Goal: Task Accomplishment & Management: Use online tool/utility

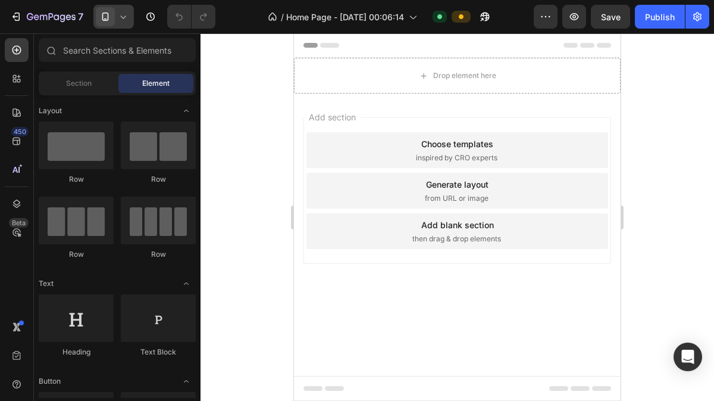
click at [127, 21] on icon at bounding box center [123, 17] width 12 height 12
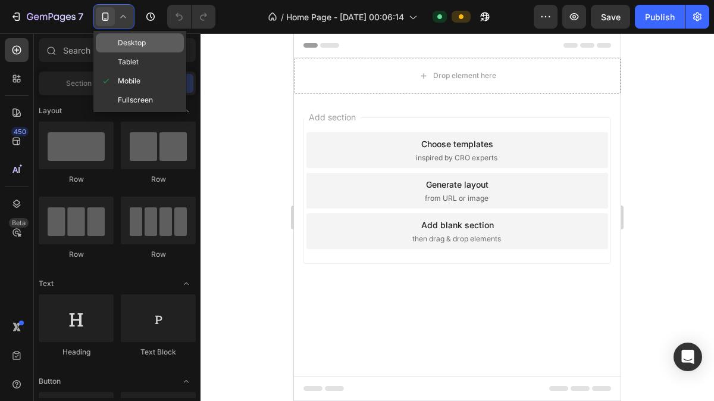
click at [132, 39] on span "Desktop" at bounding box center [132, 43] width 28 height 12
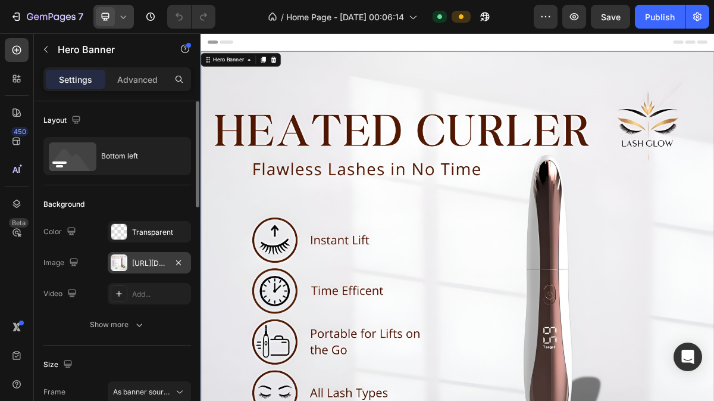
click at [145, 258] on div "https://cdn.shopify.com/s/files/1/0934/8772/6957/files/gempages_580874896419062…" at bounding box center [149, 263] width 35 height 11
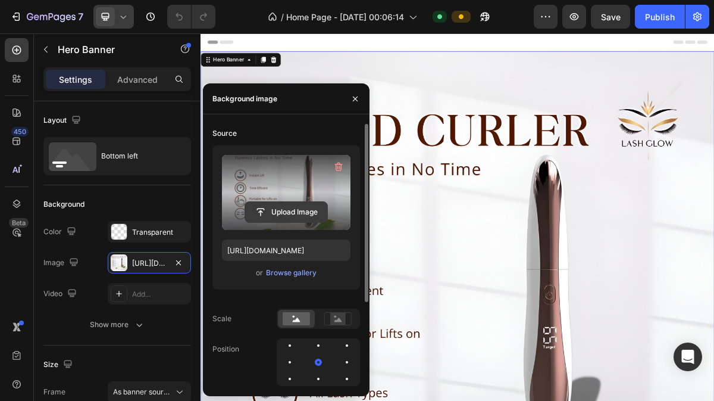
click at [276, 210] on input "file" at bounding box center [286, 212] width 82 height 20
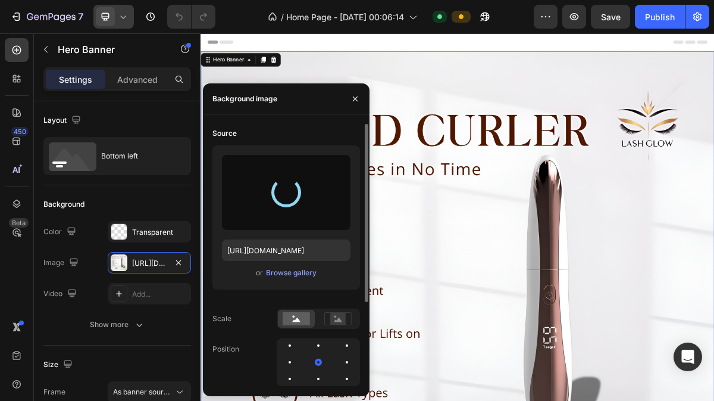
type input "[URL][DOMAIN_NAME]"
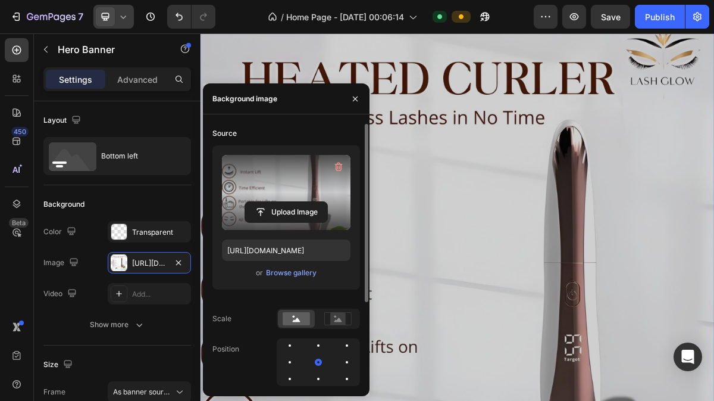
scroll to position [86, 0]
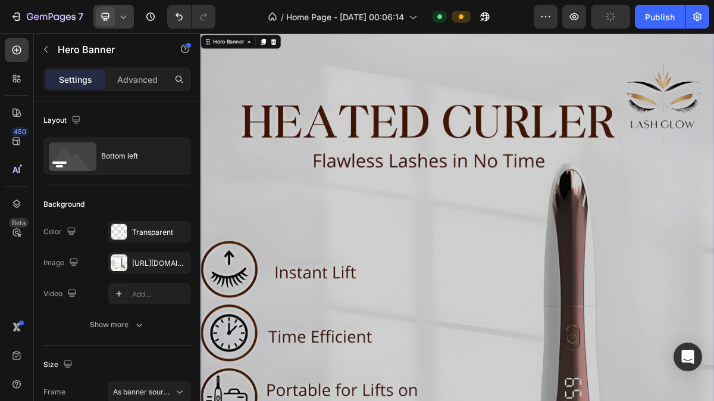
scroll to position [0, 0]
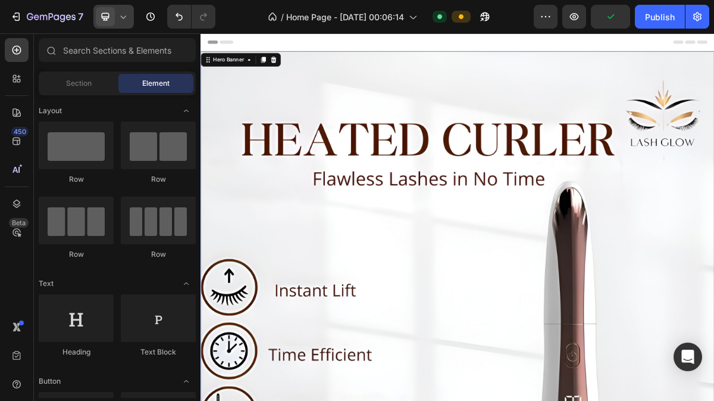
click at [422, 42] on div "Header" at bounding box center [557, 45] width 695 height 24
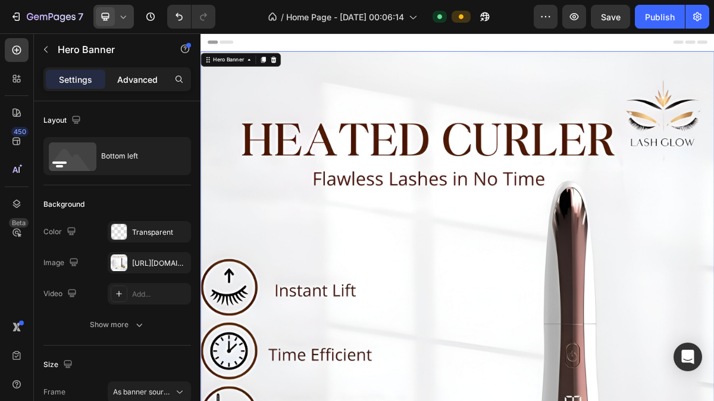
click at [148, 70] on div "Advanced" at bounding box center [138, 79] width 60 height 19
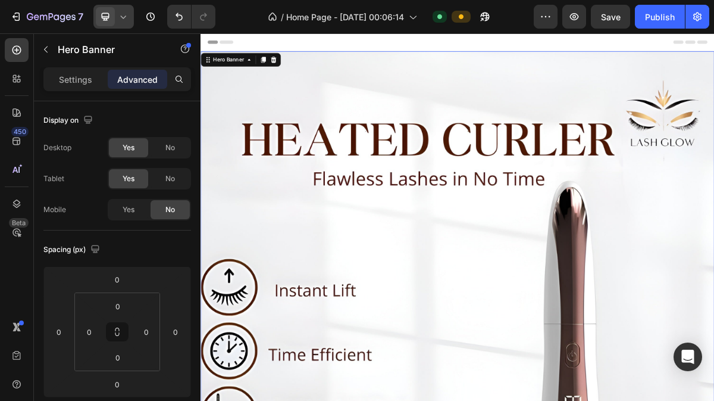
click at [123, 18] on icon at bounding box center [123, 17] width 12 height 12
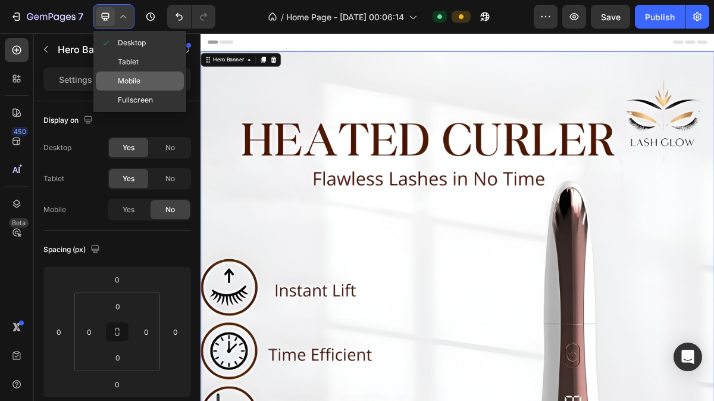
click at [149, 83] on div "Mobile" at bounding box center [140, 80] width 88 height 19
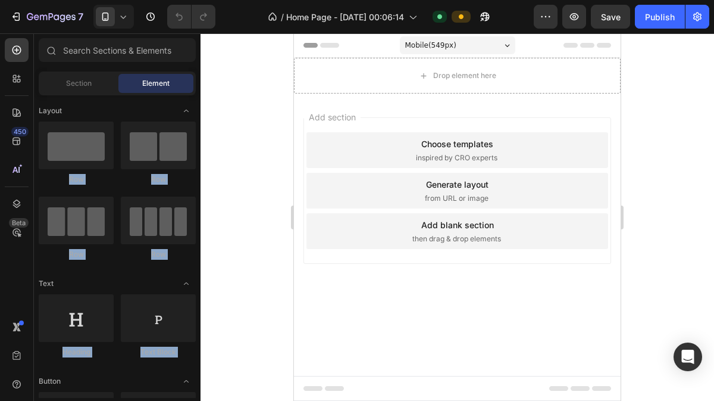
drag, startPoint x: 0, startPoint y: 0, endPoint x: 156, endPoint y: 82, distance: 176.2
click at [156, 0] on div "7 Version history / Home Page - [DATE] 00:06:14 Default Preview Save Publish 45…" at bounding box center [357, 0] width 714 height 0
drag, startPoint x: 156, startPoint y: 82, endPoint x: 257, endPoint y: 72, distance: 101.7
click at [257, 0] on div "7 Version history / Home Page - [DATE] 00:06:14 Default Preview Save Publish 45…" at bounding box center [357, 0] width 714 height 0
click at [257, 72] on div at bounding box center [458, 216] width 514 height 367
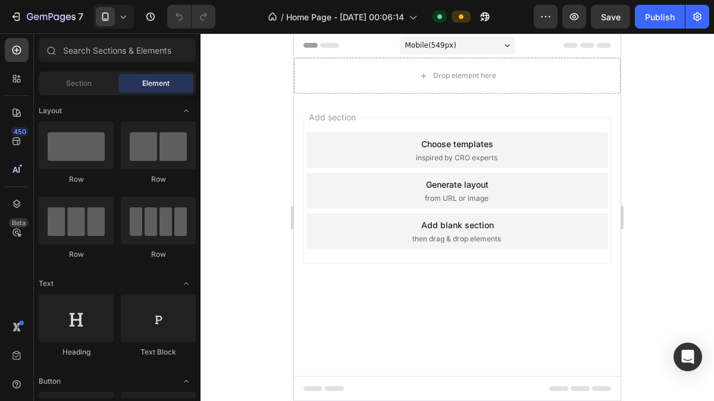
click at [257, 72] on div at bounding box center [458, 216] width 514 height 367
click at [90, 83] on span "Section" at bounding box center [79, 83] width 26 height 11
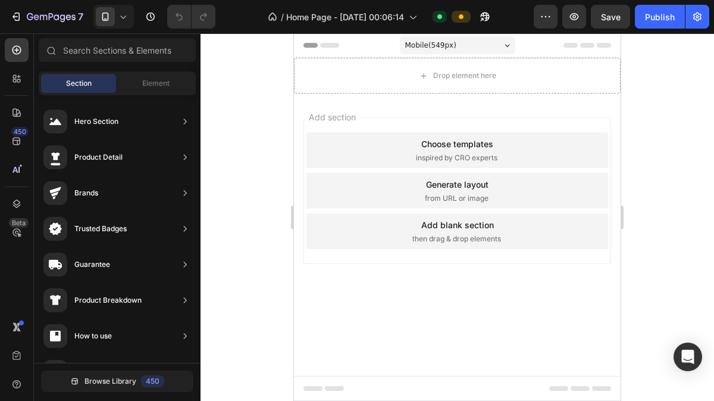
click at [90, 83] on span "Section" at bounding box center [79, 83] width 26 height 11
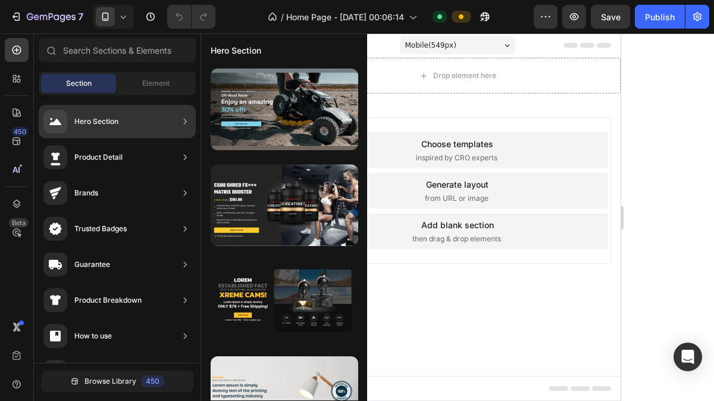
click at [116, 118] on div "Hero Section" at bounding box center [96, 121] width 44 height 12
drag, startPoint x: 116, startPoint y: 118, endPoint x: 251, endPoint y: 161, distance: 141.2
click at [201, 161] on div "450 Beta Sections(18) Elements(83) Section Element Hero Section Product Detail …" at bounding box center [100, 216] width 201 height 367
drag, startPoint x: 251, startPoint y: 161, endPoint x: 118, endPoint y: 109, distance: 142.7
click at [118, 109] on div "450 Beta Sections(18) Elements(83) Section Element Hero Section Product Detail …" at bounding box center [100, 216] width 201 height 367
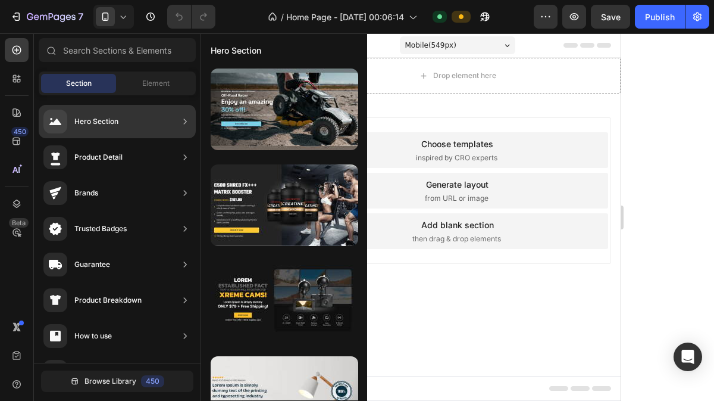
drag, startPoint x: 118, startPoint y: 109, endPoint x: 133, endPoint y: 122, distance: 19.8
click at [133, 122] on div "Hero Section" at bounding box center [117, 121] width 157 height 33
drag, startPoint x: 133, startPoint y: 122, endPoint x: 642, endPoint y: 80, distance: 510.6
click at [642, 80] on div at bounding box center [458, 216] width 514 height 367
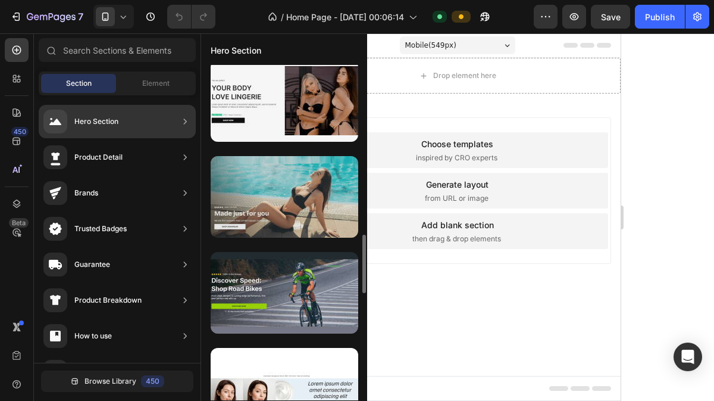
scroll to position [969, 0]
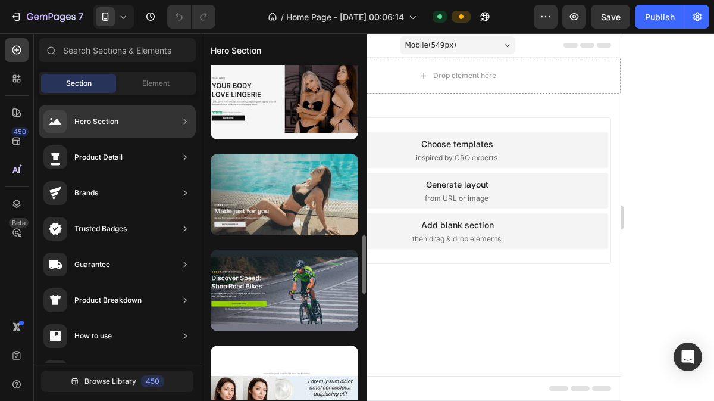
click at [296, 181] on div at bounding box center [285, 195] width 148 height 82
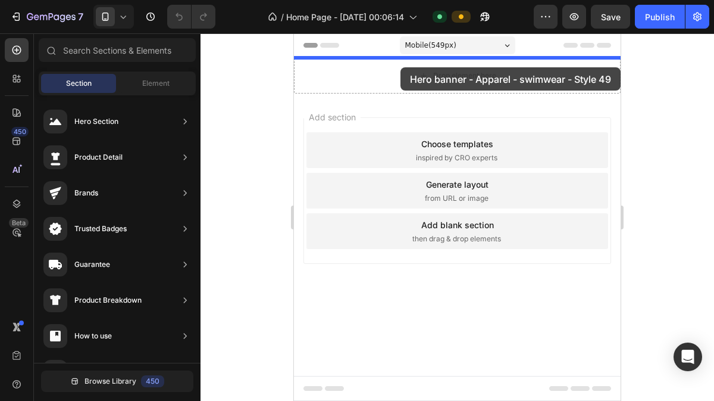
drag, startPoint x: 590, startPoint y: 214, endPoint x: 401, endPoint y: 67, distance: 239.7
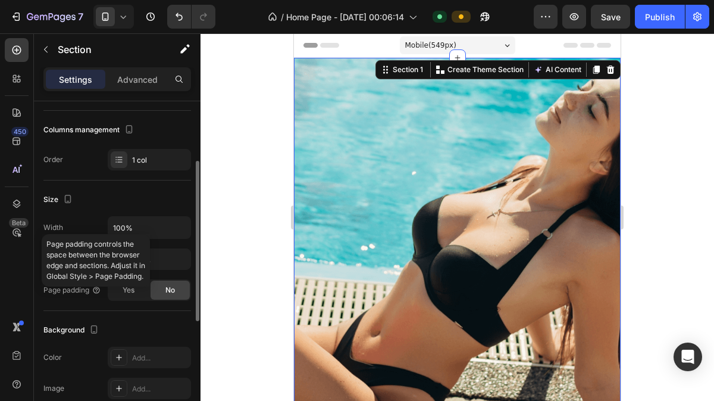
scroll to position [135, 0]
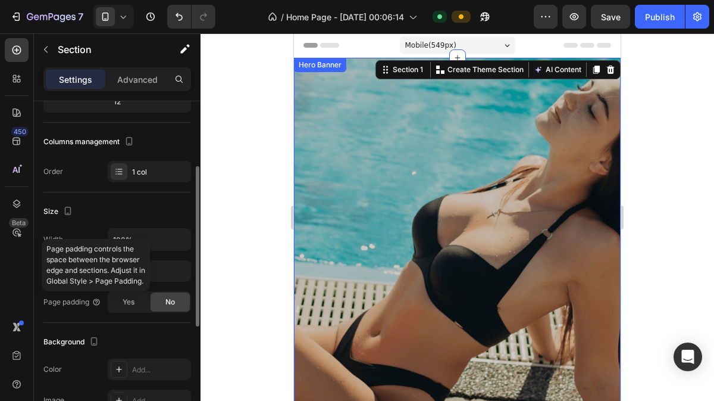
click at [418, 171] on div "Overlay" at bounding box center [457, 348] width 327 height 581
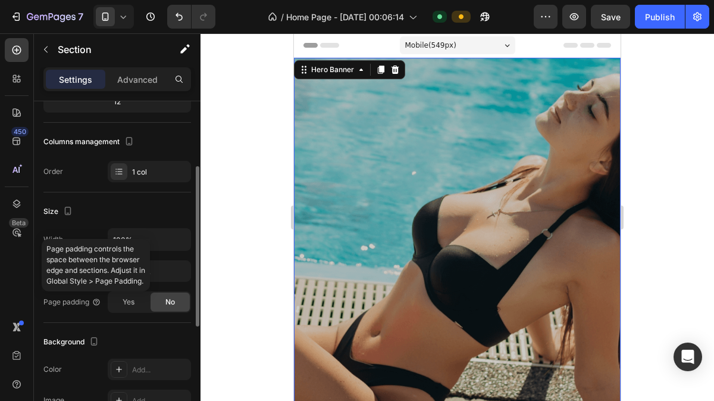
click at [418, 171] on div "Overlay" at bounding box center [457, 348] width 327 height 581
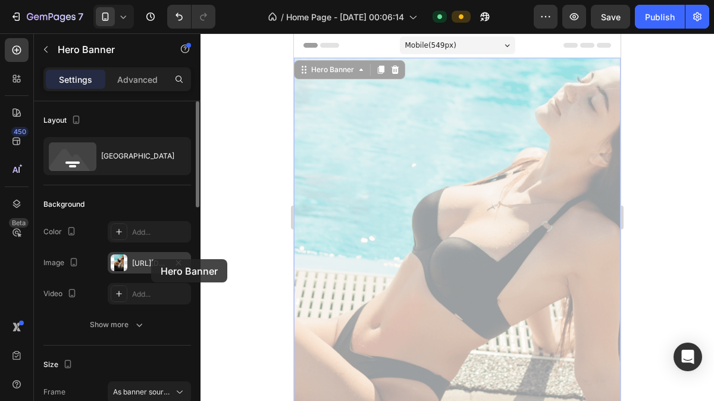
click at [151, 259] on div "[URL][DOMAIN_NAME]" at bounding box center [149, 263] width 35 height 11
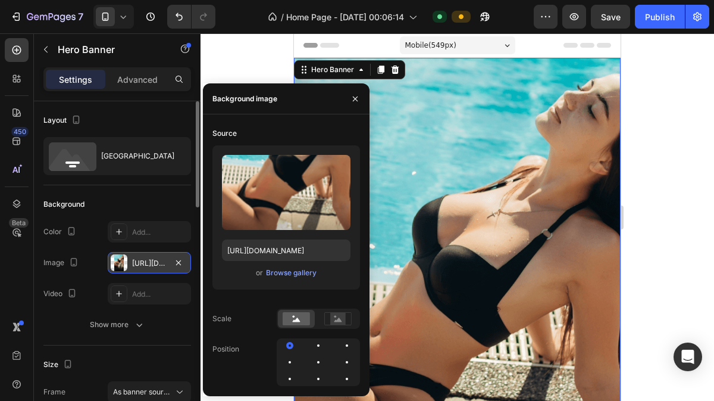
click at [151, 259] on div "[URL][DOMAIN_NAME]" at bounding box center [149, 263] width 35 height 11
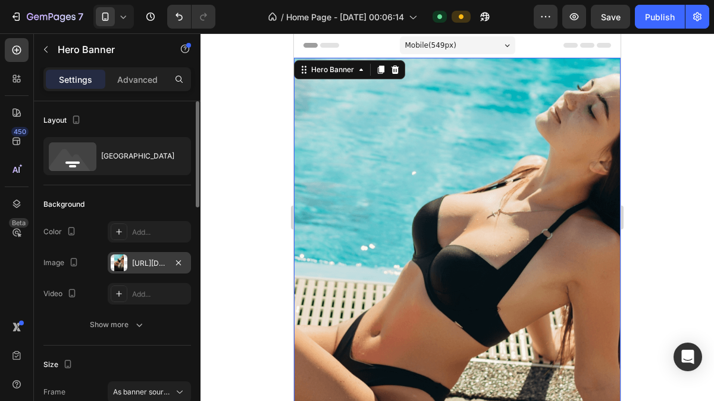
click at [156, 263] on div "[URL][DOMAIN_NAME]" at bounding box center [149, 263] width 35 height 11
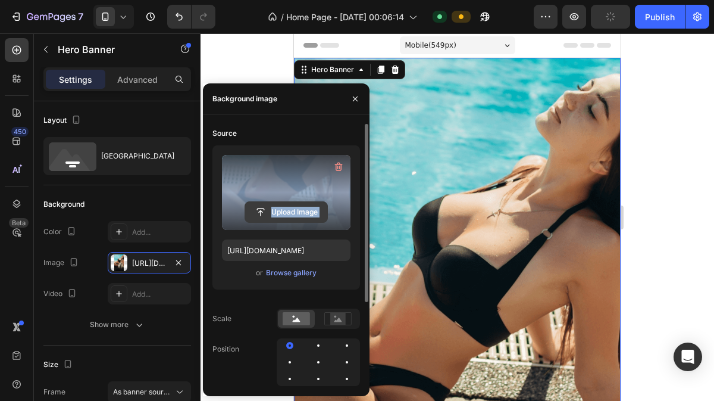
drag, startPoint x: 254, startPoint y: 210, endPoint x: 280, endPoint y: 205, distance: 26.6
click at [280, 205] on div "Upload Image [URL][DOMAIN_NAME] or Browse gallery" at bounding box center [286, 217] width 148 height 144
click at [280, 205] on input "file" at bounding box center [286, 212] width 82 height 20
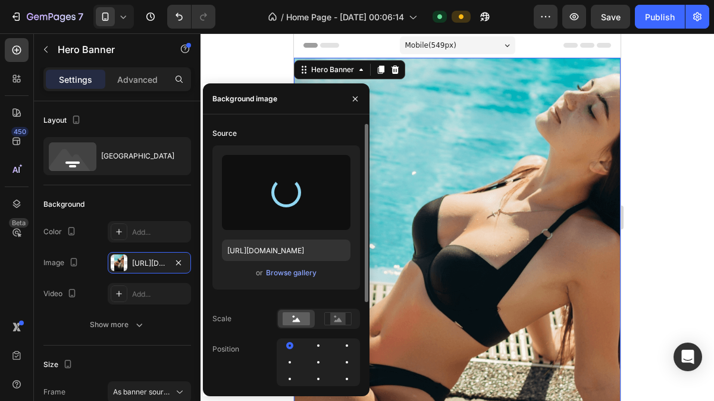
type input "[URL][DOMAIN_NAME]"
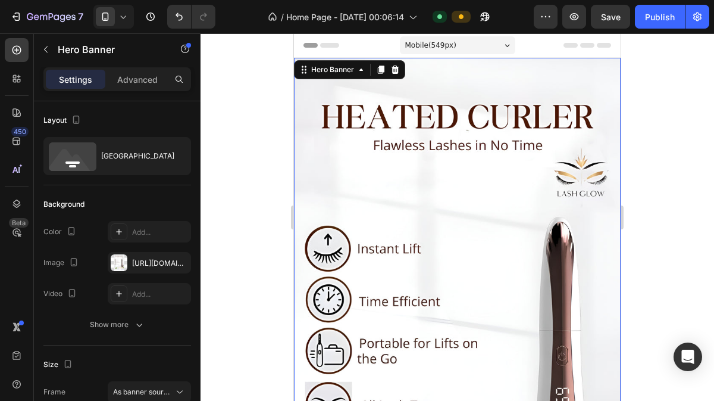
drag, startPoint x: 674, startPoint y: 131, endPoint x: 674, endPoint y: 113, distance: 17.9
click at [674, 113] on div at bounding box center [458, 216] width 514 height 367
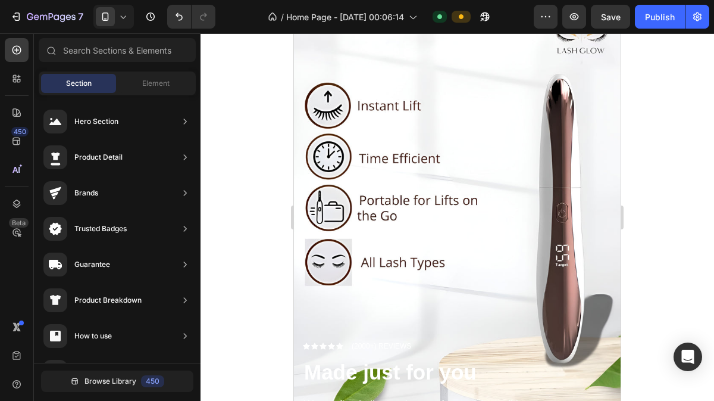
scroll to position [144, 0]
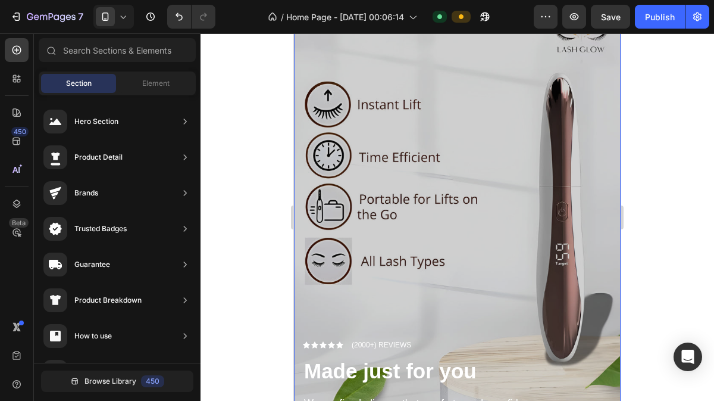
click at [348, 252] on div "Overlay" at bounding box center [457, 204] width 327 height 581
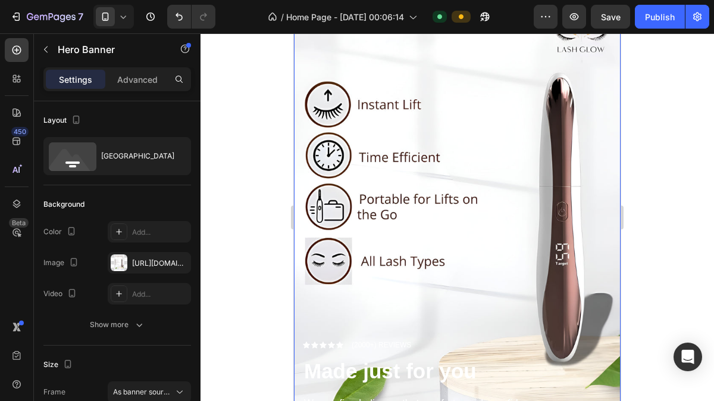
drag, startPoint x: 675, startPoint y: 214, endPoint x: 668, endPoint y: 99, distance: 115.1
click at [668, 99] on div at bounding box center [458, 216] width 514 height 367
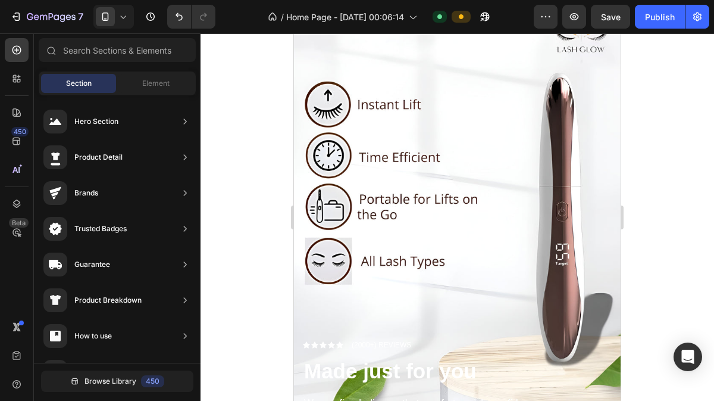
drag, startPoint x: 668, startPoint y: 99, endPoint x: 687, endPoint y: 58, distance: 45.8
click at [687, 58] on div at bounding box center [458, 216] width 514 height 367
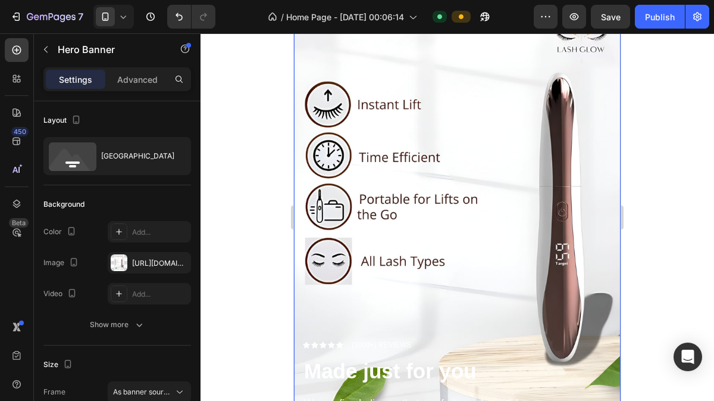
scroll to position [89, 0]
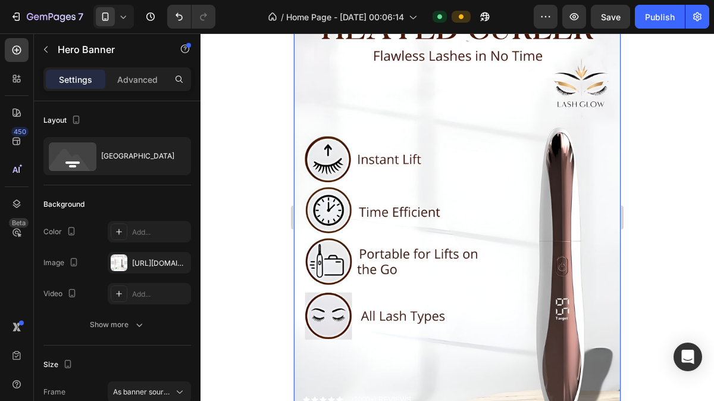
click at [686, 166] on div at bounding box center [458, 216] width 514 height 367
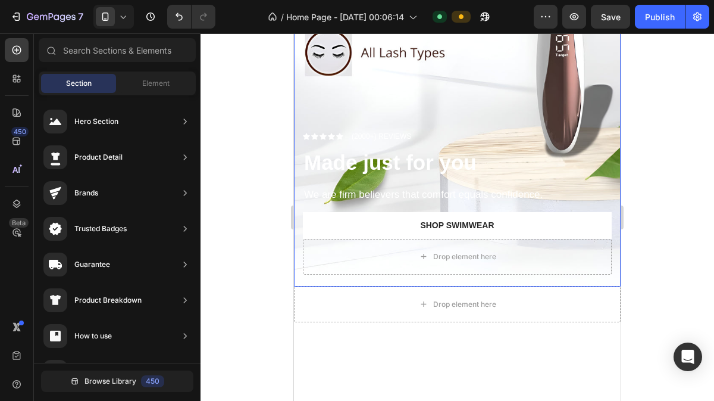
scroll to position [354, 0]
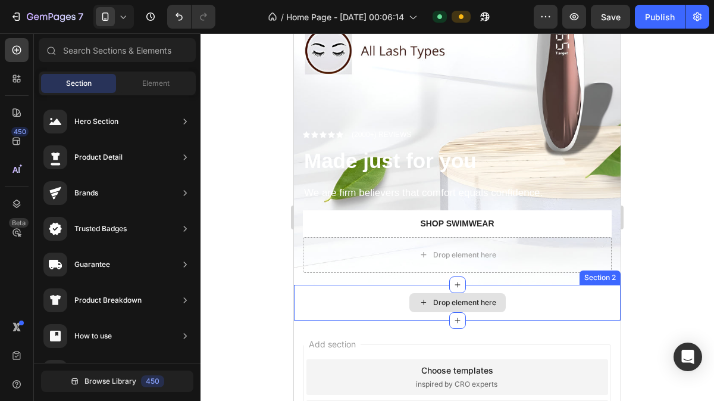
click at [574, 298] on div "Drop element here" at bounding box center [457, 303] width 327 height 36
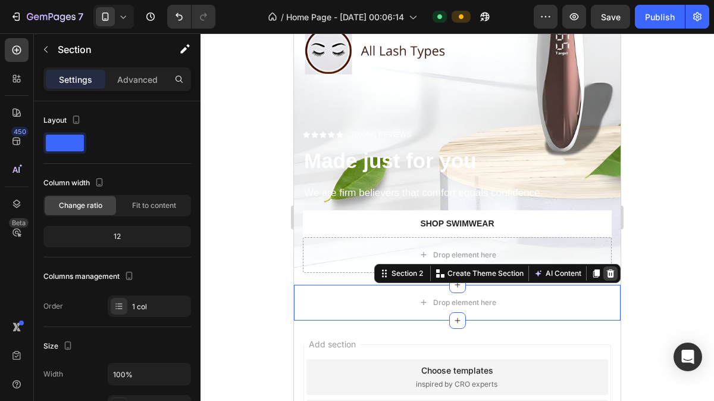
click at [607, 269] on icon at bounding box center [611, 273] width 8 height 8
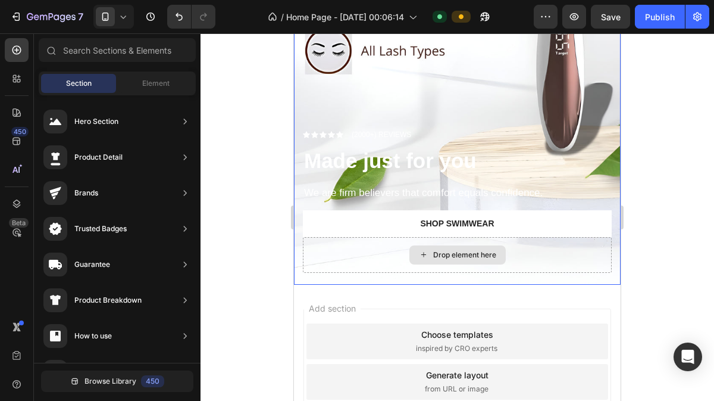
click at [537, 239] on div "Drop element here" at bounding box center [457, 255] width 309 height 36
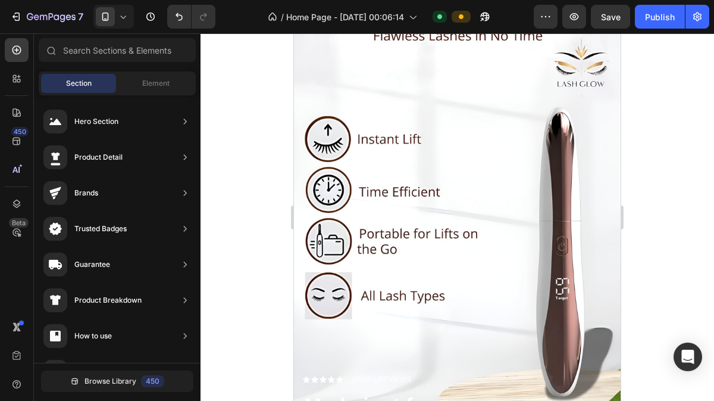
scroll to position [107, 0]
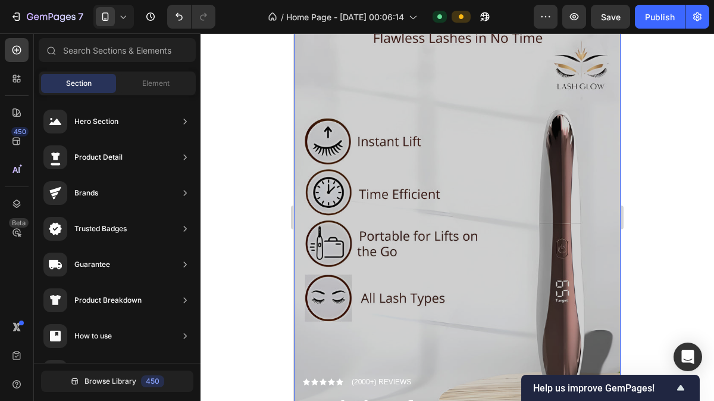
click at [457, 126] on div "Overlay" at bounding box center [457, 241] width 327 height 581
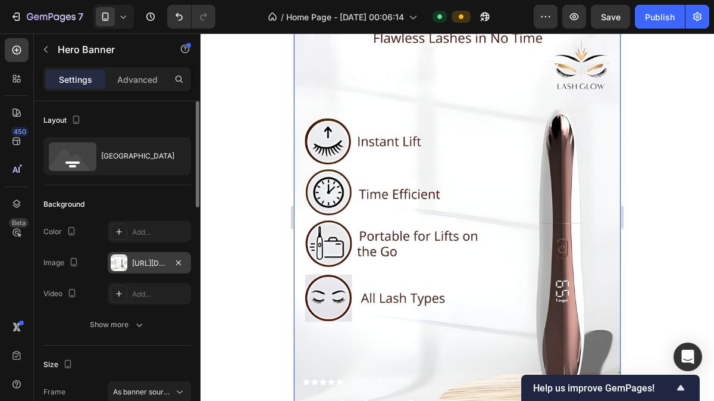
click at [145, 262] on div "[URL][DOMAIN_NAME]" at bounding box center [149, 263] width 35 height 11
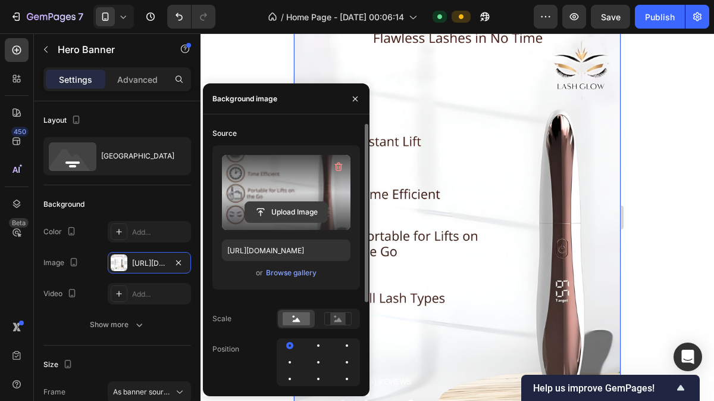
click at [285, 205] on input "file" at bounding box center [286, 212] width 82 height 20
type input "[URL][DOMAIN_NAME]"
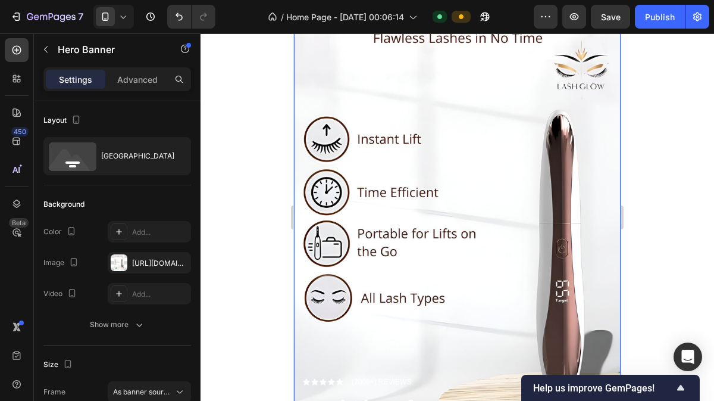
click at [661, 203] on div at bounding box center [458, 216] width 514 height 367
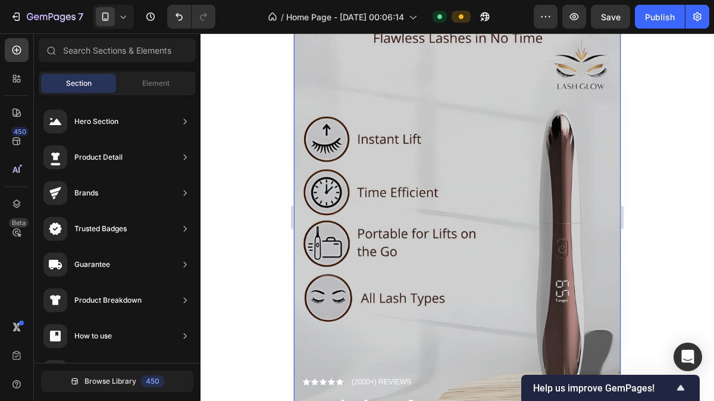
click at [334, 91] on div "Overlay" at bounding box center [457, 241] width 327 height 581
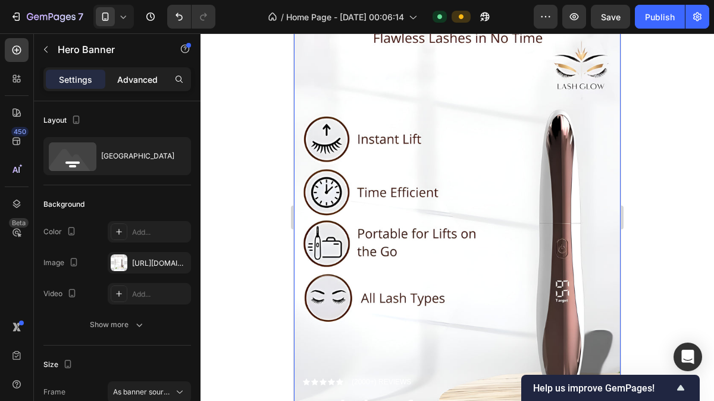
click at [139, 75] on p "Advanced" at bounding box center [137, 79] width 40 height 12
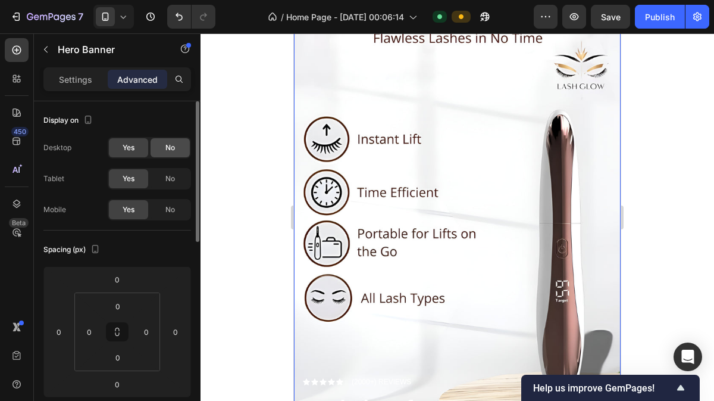
click at [171, 152] on div "No" at bounding box center [170, 147] width 39 height 19
click at [169, 176] on span "No" at bounding box center [170, 178] width 10 height 11
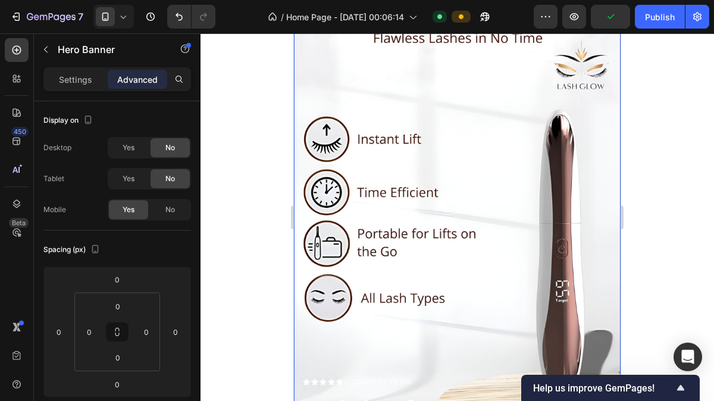
click at [700, 169] on div at bounding box center [458, 216] width 514 height 367
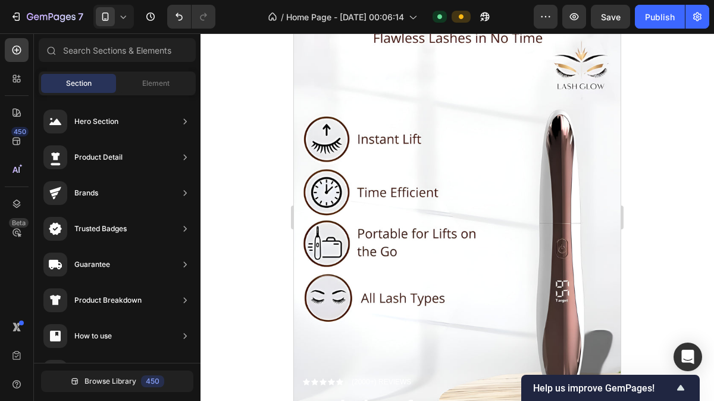
click at [680, 174] on div at bounding box center [458, 216] width 514 height 367
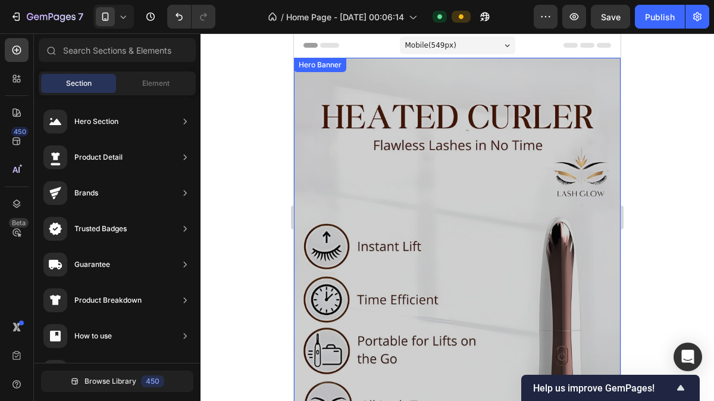
scroll to position [1, 0]
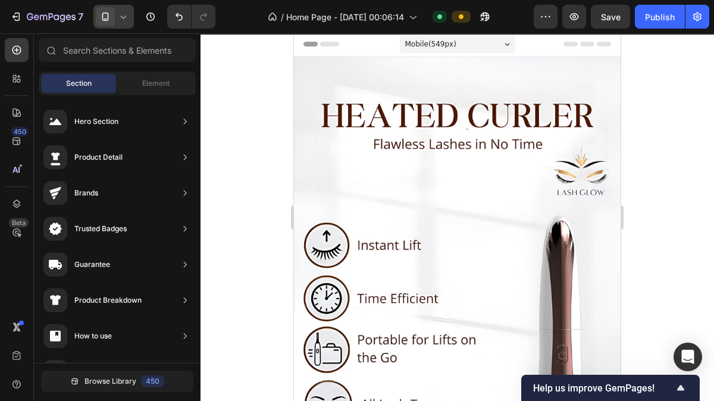
click at [110, 23] on span at bounding box center [105, 16] width 19 height 19
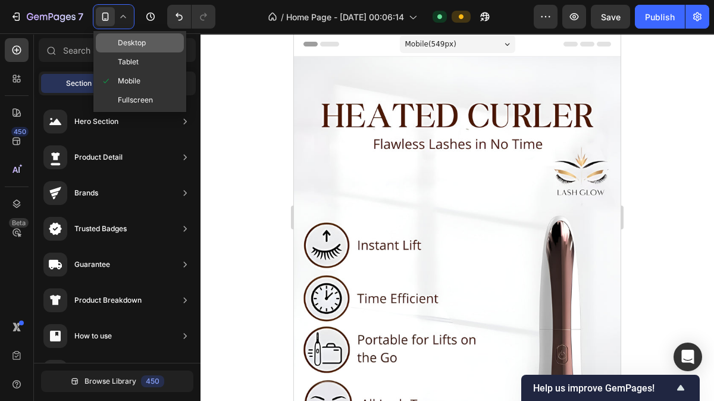
click at [127, 50] on div "Desktop" at bounding box center [140, 42] width 88 height 19
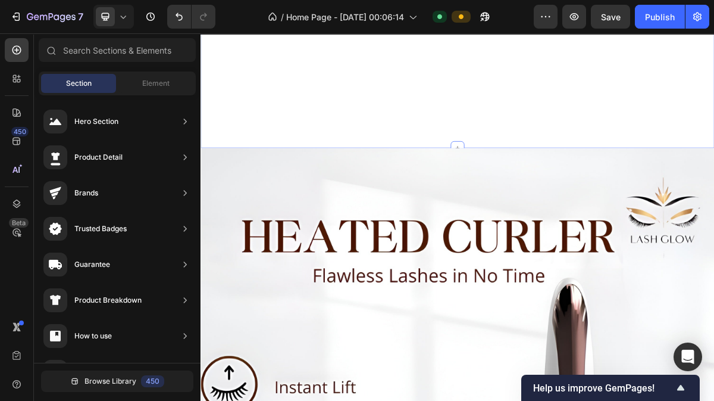
scroll to position [162, 0]
click at [543, 94] on div "Icon Icon Icon Icon Icon Icon List (2000+) REVIEWS Text Block Row Made just for…" at bounding box center [558, 45] width 714 height 298
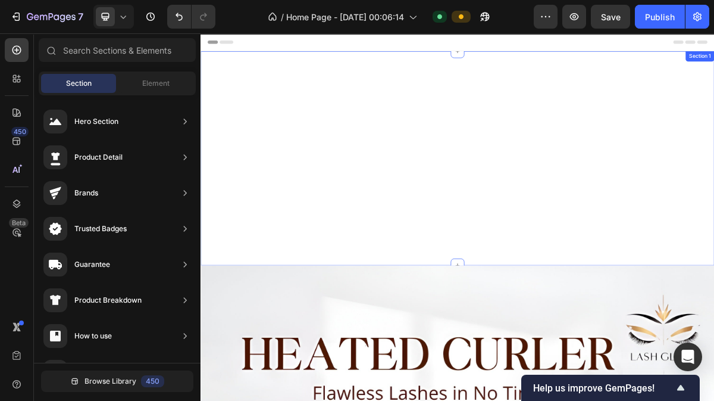
click at [679, 135] on div "Icon Icon Icon Icon Icon Icon List (2000+) REVIEWS Text Block Row Made just for…" at bounding box center [558, 207] width 714 height 298
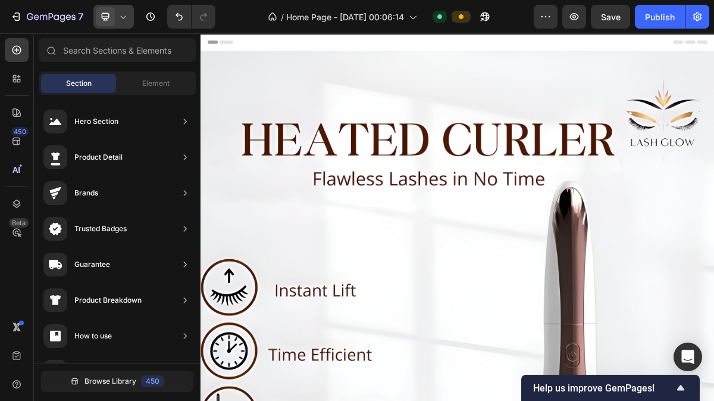
click at [121, 18] on icon at bounding box center [123, 17] width 12 height 12
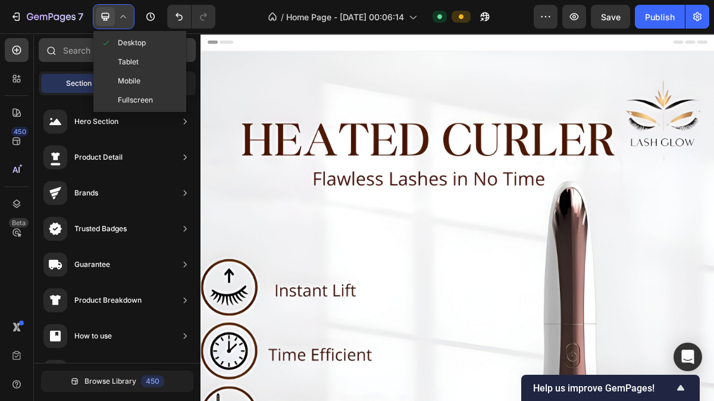
drag, startPoint x: 128, startPoint y: 68, endPoint x: 127, endPoint y: 58, distance: 9.6
click at [127, 58] on span "Tablet" at bounding box center [128, 62] width 21 height 12
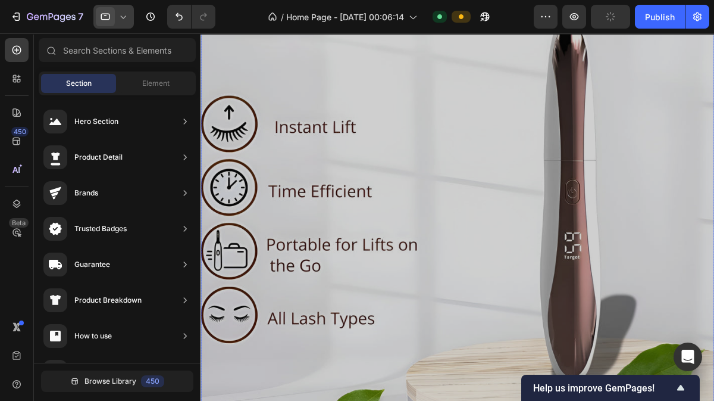
scroll to position [179, 0]
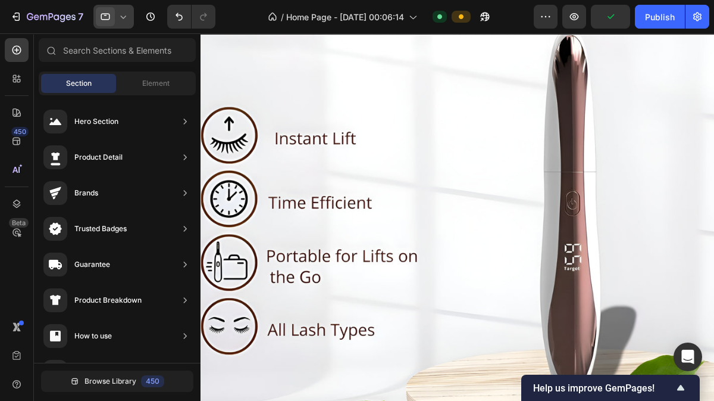
click at [124, 18] on icon at bounding box center [123, 17] width 12 height 12
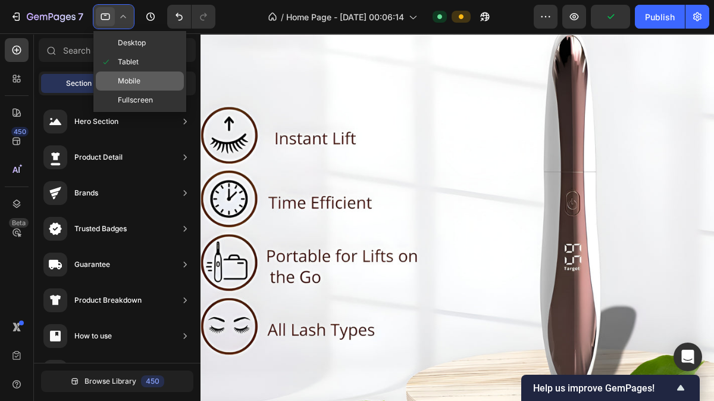
click at [134, 77] on span "Mobile" at bounding box center [129, 81] width 23 height 12
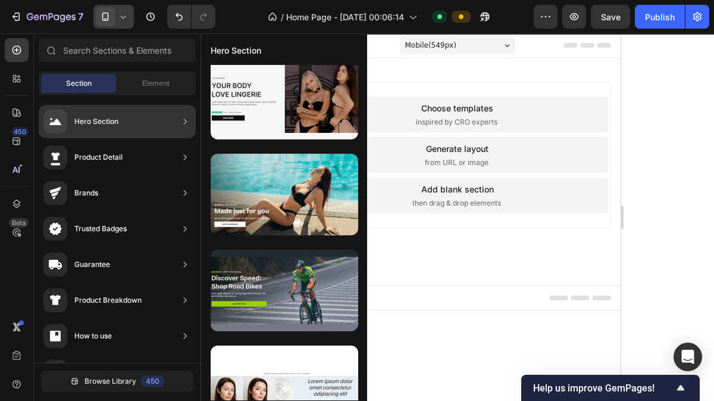
click at [151, 121] on div "Hero Section" at bounding box center [117, 121] width 157 height 33
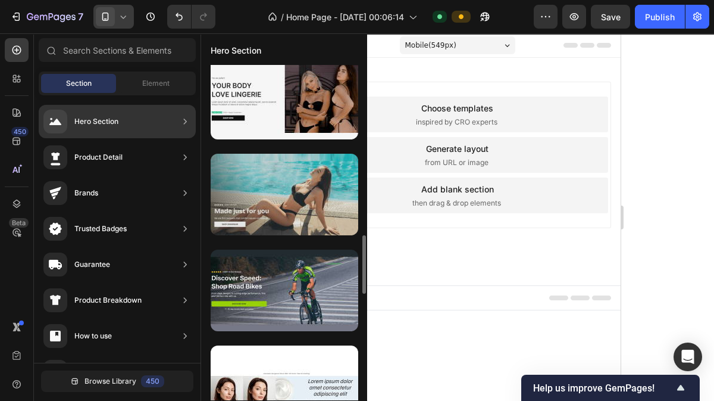
click at [292, 193] on div at bounding box center [285, 195] width 148 height 82
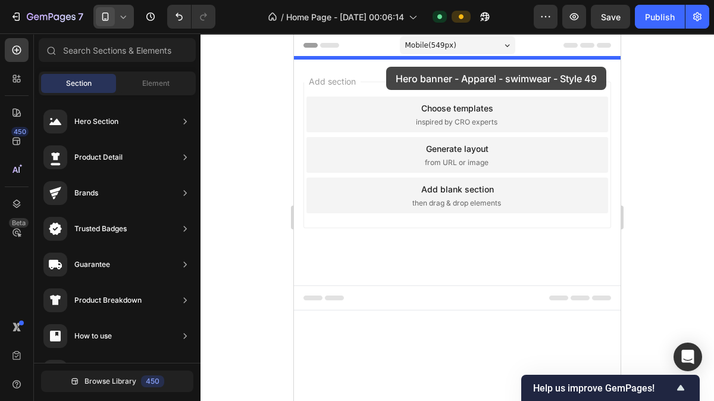
drag, startPoint x: 586, startPoint y: 226, endPoint x: 386, endPoint y: 67, distance: 255.0
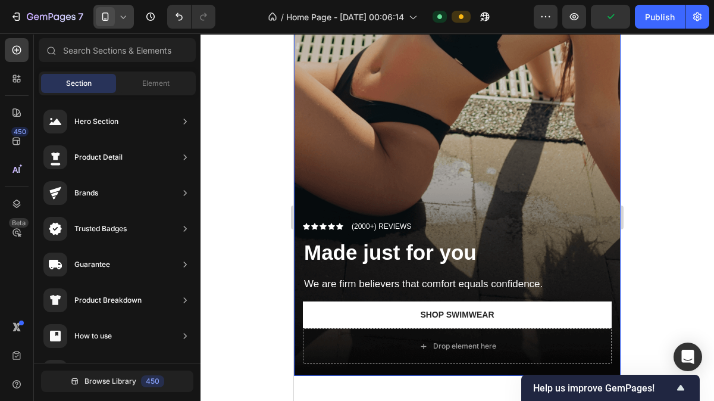
scroll to position [208, 0]
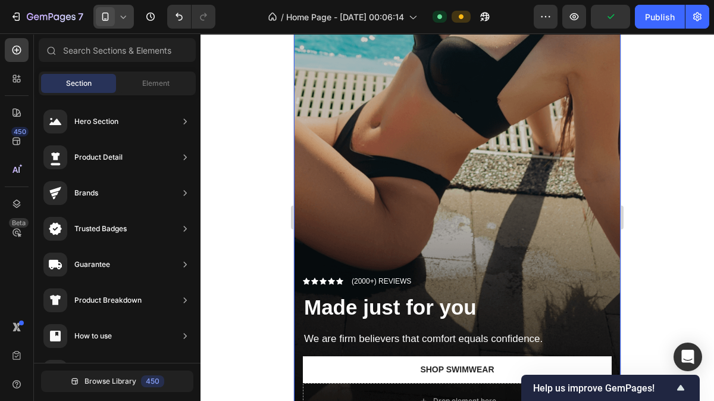
click at [489, 139] on div "Overlay" at bounding box center [457, 139] width 327 height 581
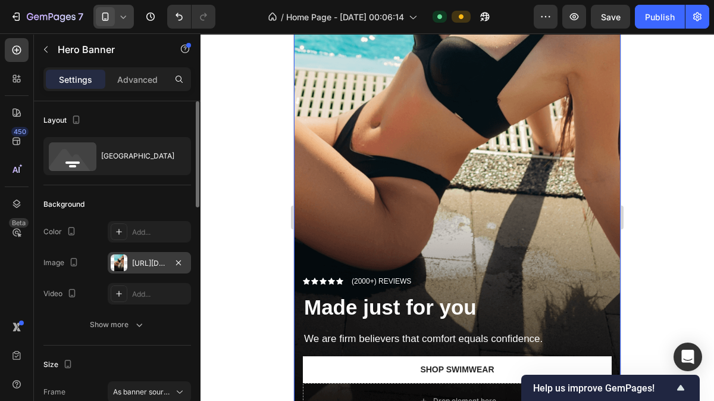
click at [145, 262] on div "[URL][DOMAIN_NAME]" at bounding box center [149, 263] width 35 height 11
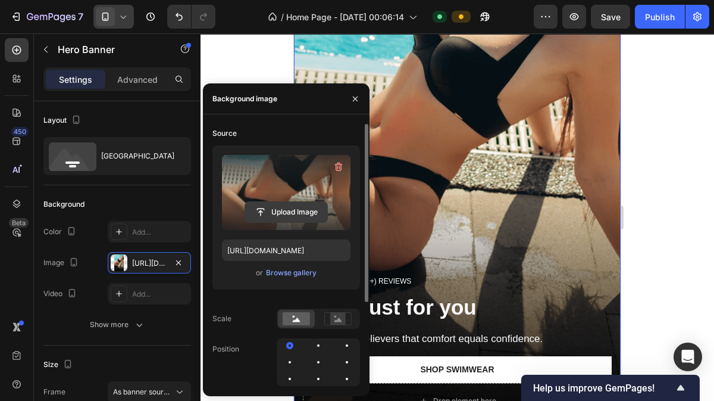
click at [288, 209] on input "file" at bounding box center [286, 212] width 82 height 20
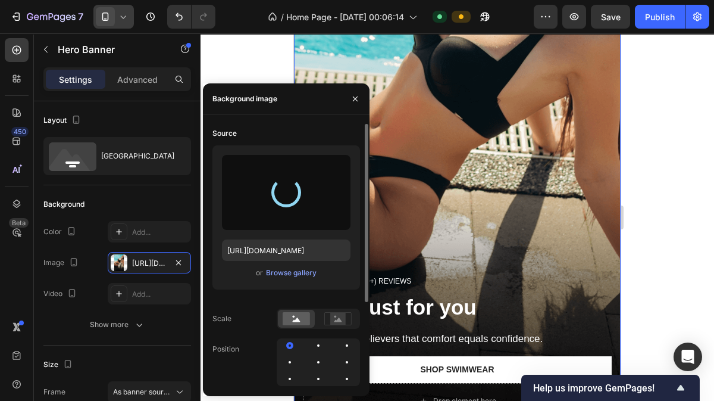
type input "[URL][DOMAIN_NAME]"
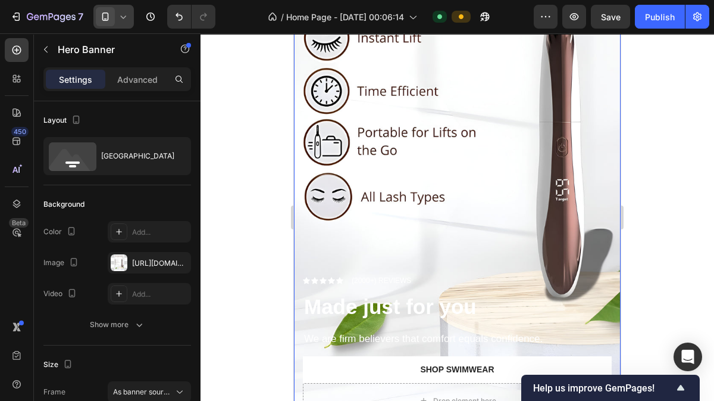
click at [663, 193] on div at bounding box center [458, 216] width 514 height 367
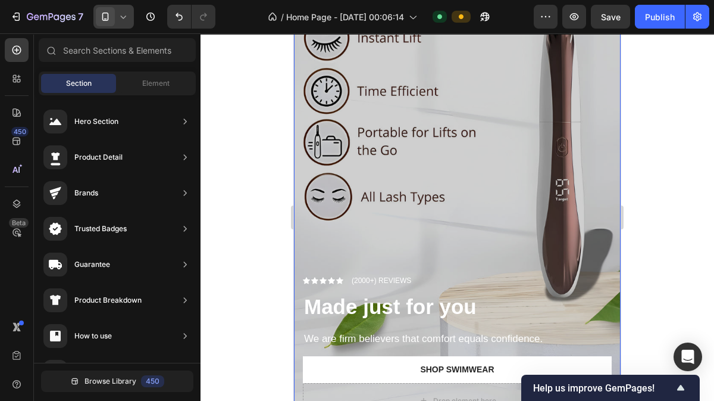
click at [465, 99] on div "Overlay" at bounding box center [457, 139] width 327 height 581
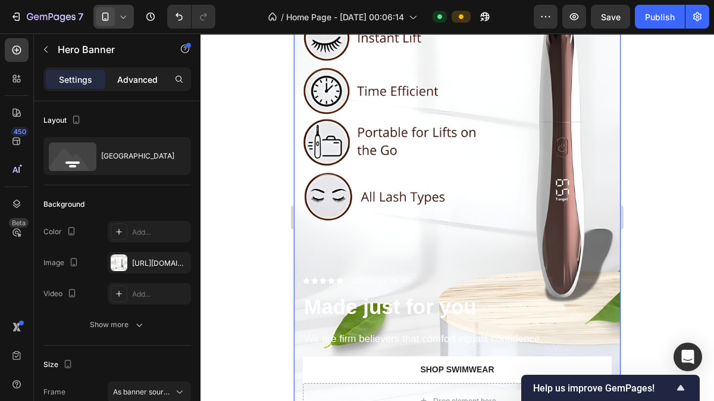
click at [139, 87] on div "Advanced" at bounding box center [138, 79] width 60 height 19
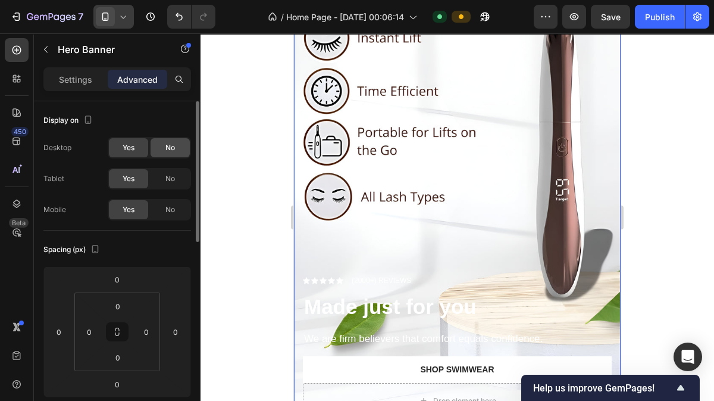
click at [159, 175] on div "No" at bounding box center [170, 178] width 39 height 19
click at [167, 143] on span "No" at bounding box center [170, 147] width 10 height 11
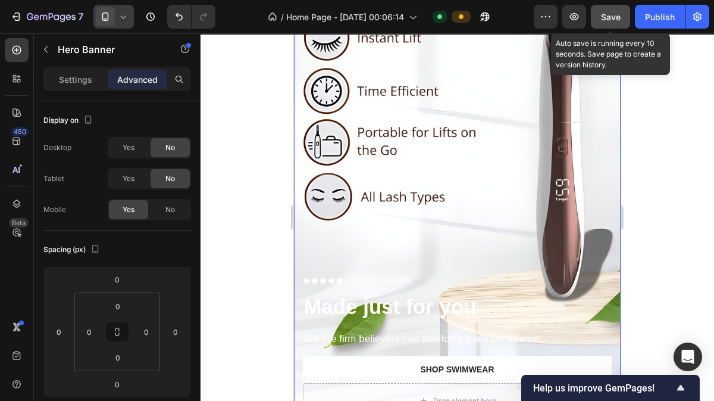
click at [609, 22] on div "Save" at bounding box center [611, 17] width 20 height 12
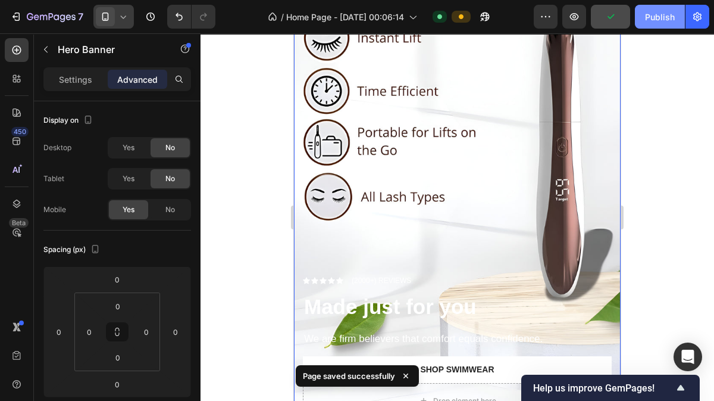
click at [655, 20] on div "Publish" at bounding box center [660, 17] width 30 height 12
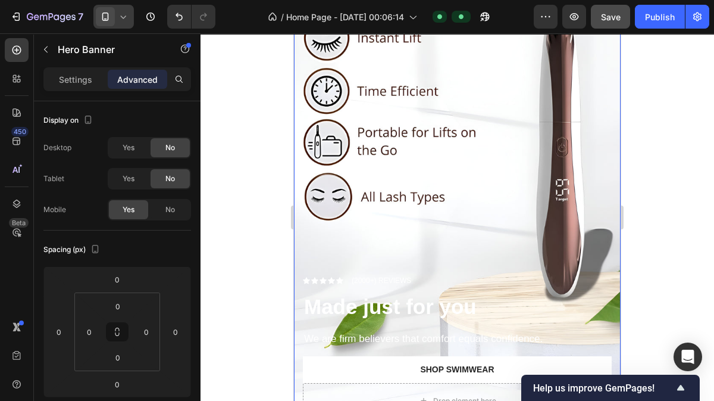
click at [127, 25] on div at bounding box center [113, 17] width 40 height 24
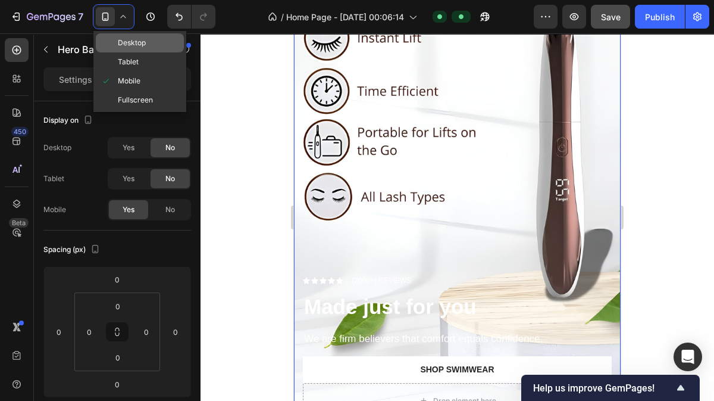
click at [133, 42] on span "Desktop" at bounding box center [132, 43] width 28 height 12
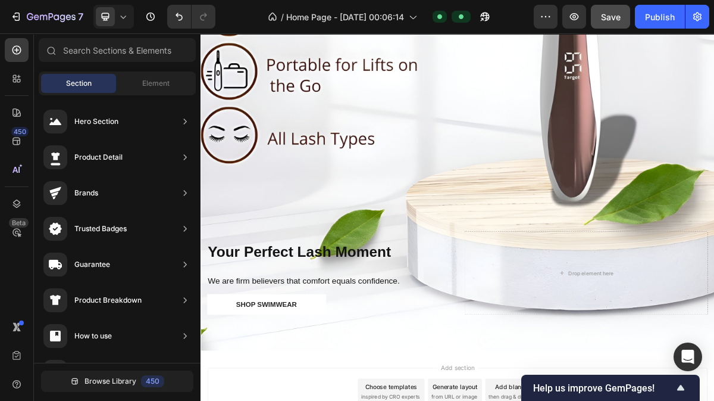
scroll to position [765, 0]
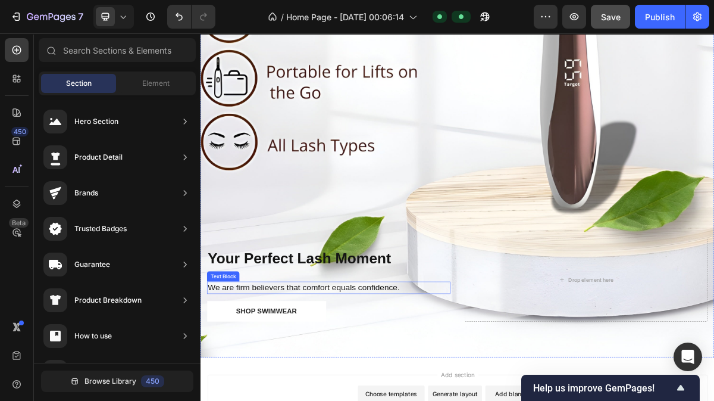
click at [396, 379] on p "We are firm believers that comfort equals confidence." at bounding box center [379, 386] width 336 height 15
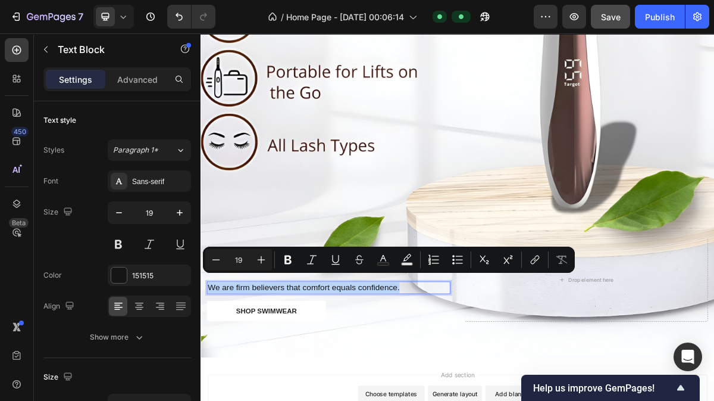
copy p "We are firm believers that comfort equals confidence."
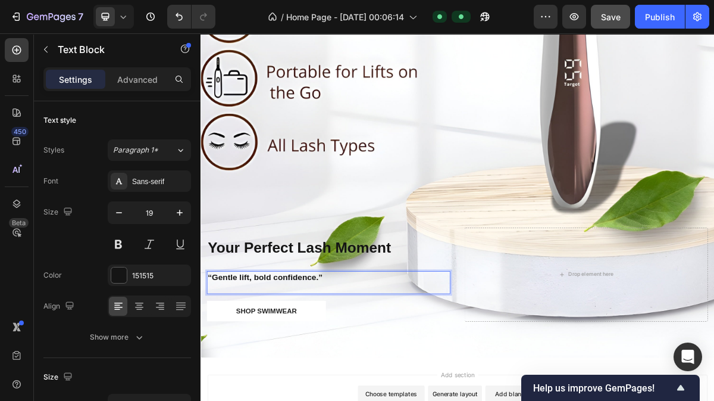
click at [401, 365] on p "“Gentle lift, bold confidence.”" at bounding box center [379, 372] width 336 height 15
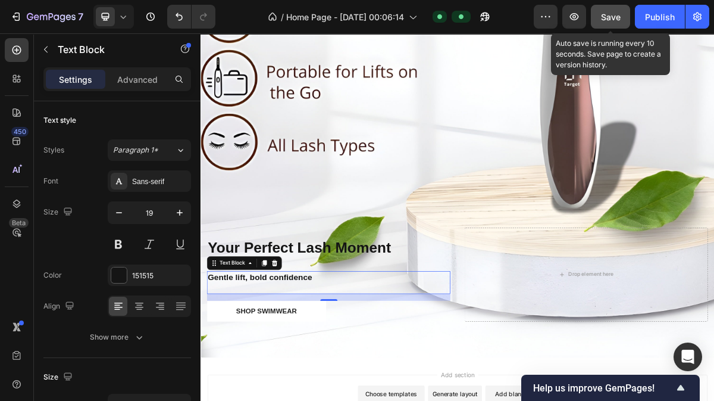
click at [608, 20] on span "Save" at bounding box center [611, 17] width 20 height 10
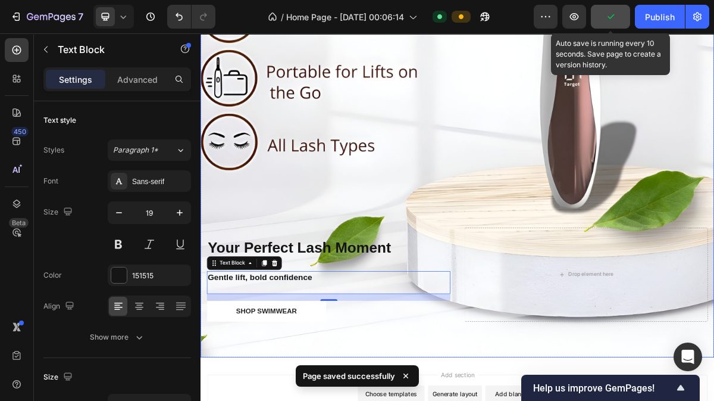
click at [552, 284] on div "Your Perfect Lash Moment Heading Gentle lift, bold confidence Text Block 16 Sho…" at bounding box center [558, 384] width 714 height 200
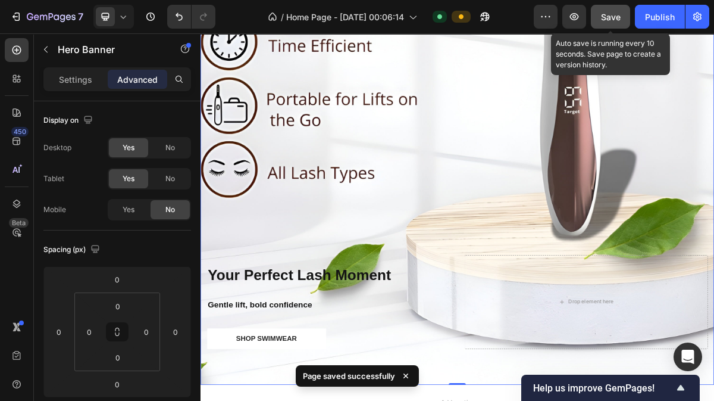
scroll to position [726, 0]
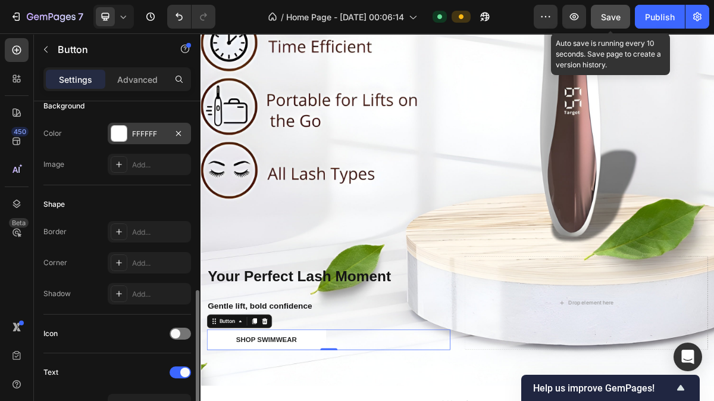
scroll to position [249, 0]
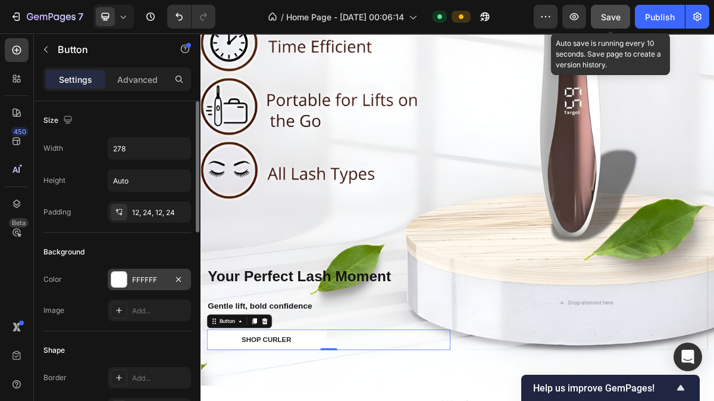
click at [164, 270] on div "FFFFFF" at bounding box center [149, 278] width 83 height 21
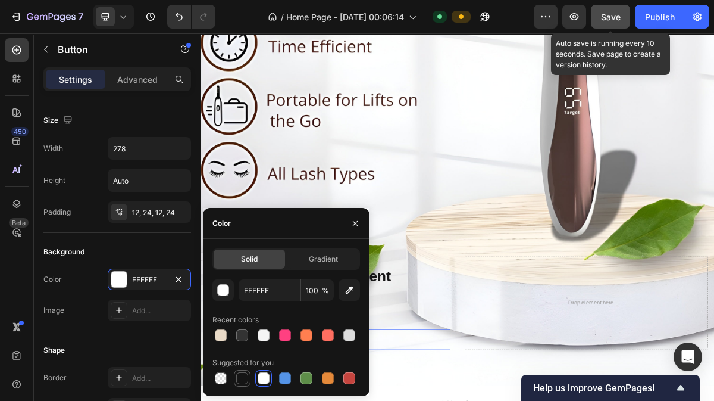
click at [237, 375] on div at bounding box center [242, 378] width 12 height 12
type input "151515"
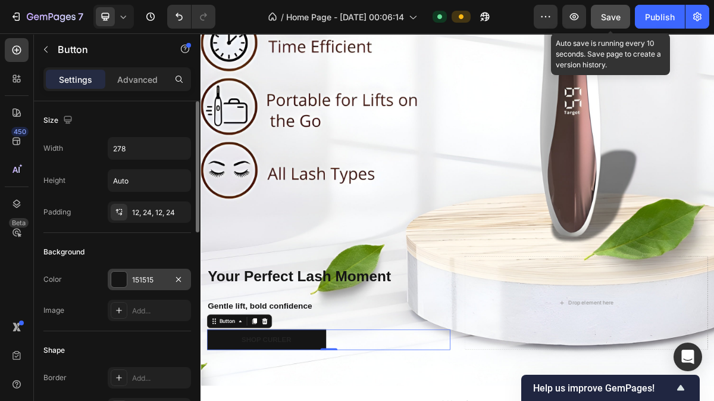
click at [149, 271] on div "151515" at bounding box center [149, 278] width 83 height 21
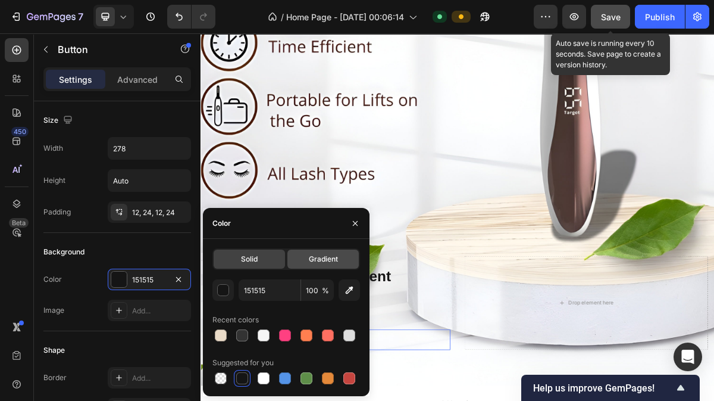
click at [309, 260] on span "Gradient" at bounding box center [323, 259] width 29 height 11
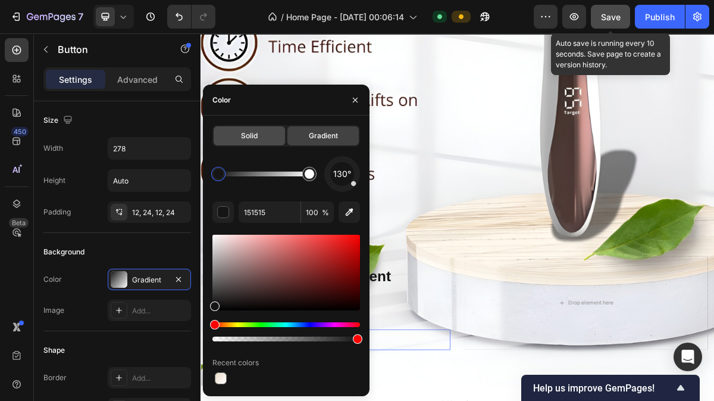
click at [268, 127] on div "Solid" at bounding box center [249, 135] width 71 height 19
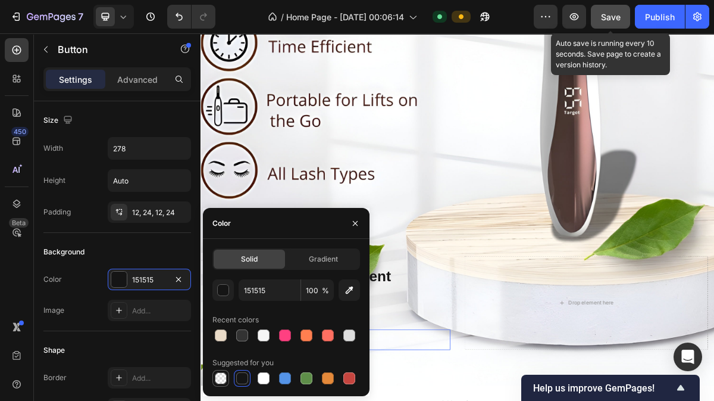
click at [223, 376] on div at bounding box center [221, 378] width 12 height 12
type input "000000"
type input "0"
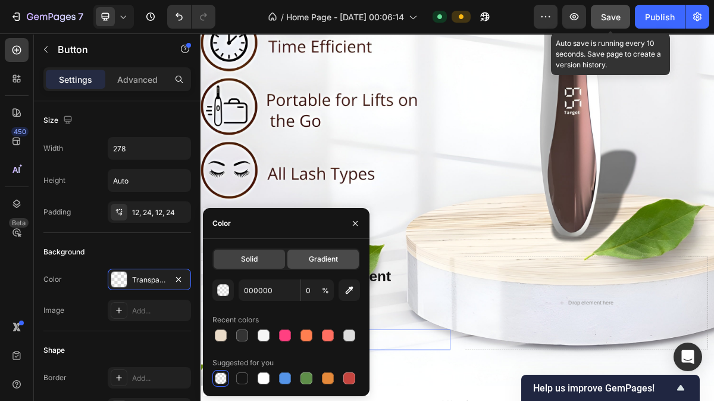
click at [296, 265] on div "Gradient" at bounding box center [322, 258] width 71 height 19
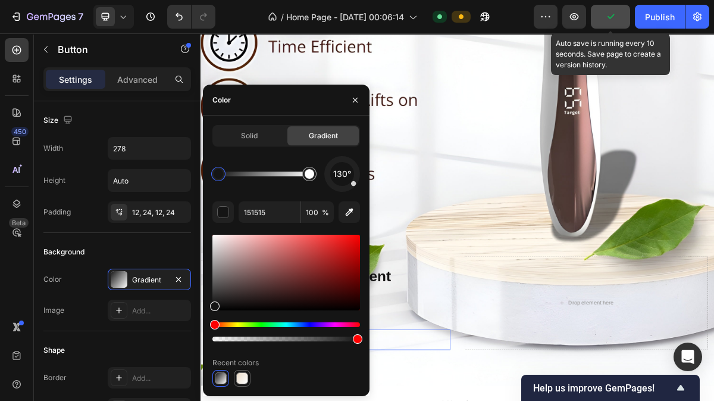
click at [243, 376] on div at bounding box center [242, 378] width 12 height 12
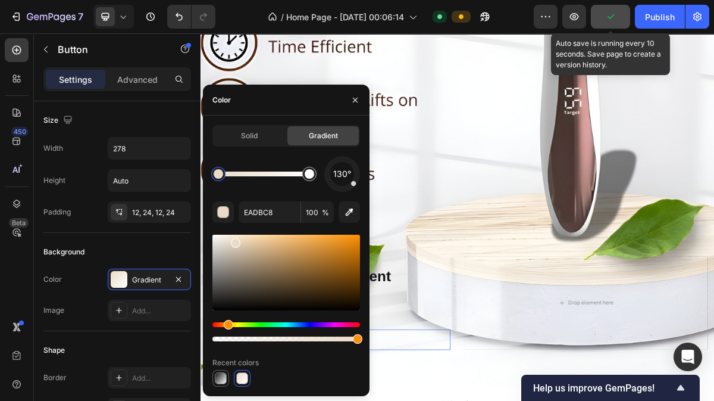
click at [223, 377] on div at bounding box center [221, 378] width 12 height 12
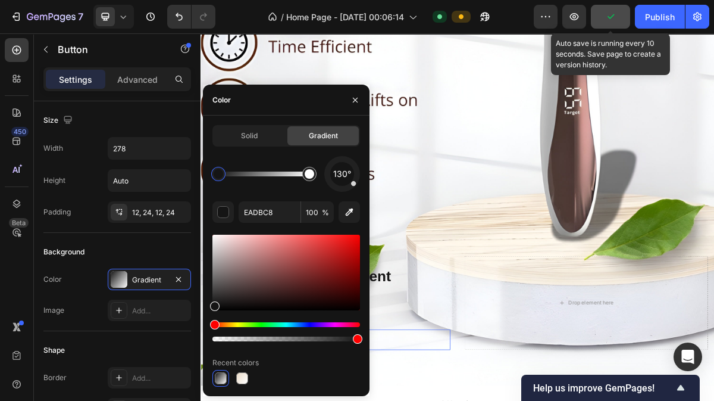
type input "151515"
click at [254, 130] on div "Solid" at bounding box center [249, 135] width 71 height 19
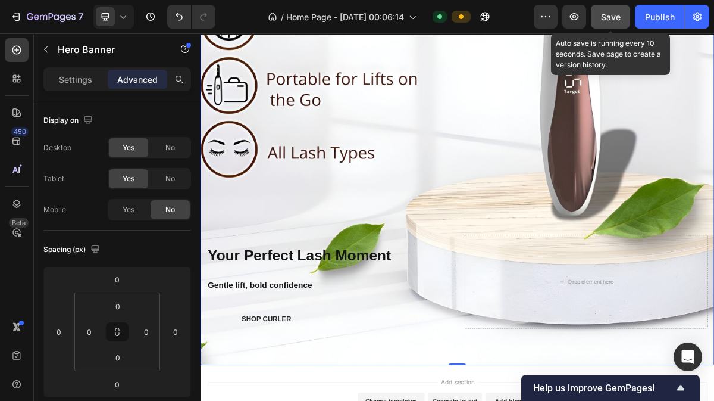
scroll to position [747, 0]
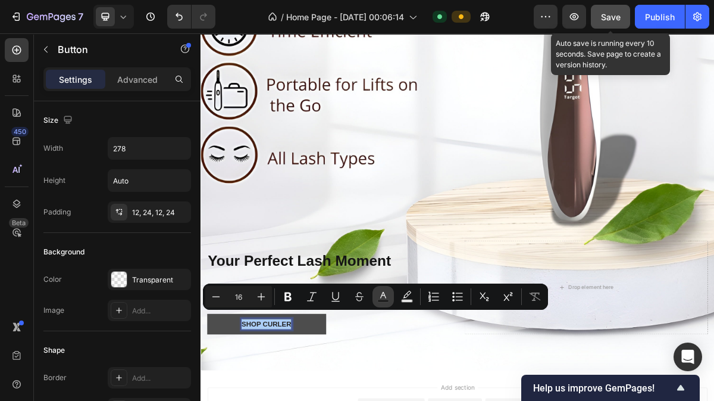
click at [391, 301] on button "Text Color" at bounding box center [383, 296] width 21 height 21
type input "242424"
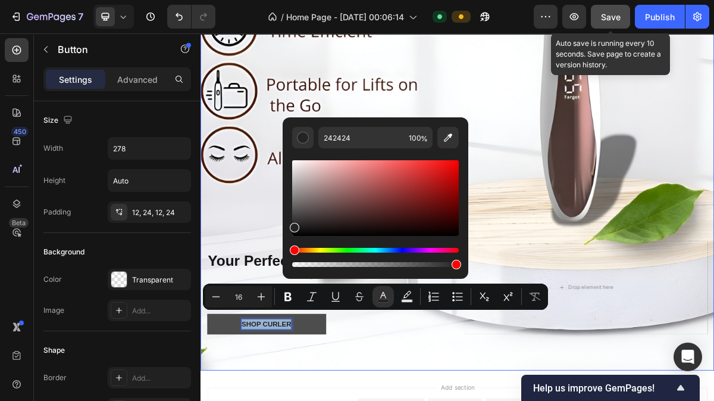
click at [305, 400] on div "Your Perfect Lash Moment Heading Gentle lift, bold confidence Text Block Shop C…" at bounding box center [558, 402] width 714 height 200
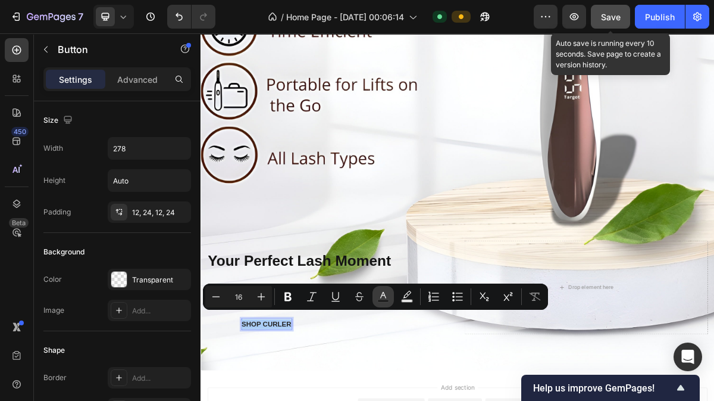
click at [384, 302] on rect "Editor contextual toolbar" at bounding box center [383, 300] width 11 height 3
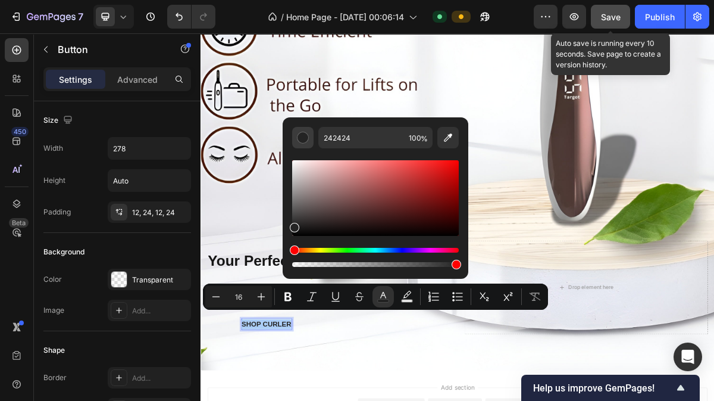
click at [305, 135] on div "Editor contextual toolbar" at bounding box center [303, 138] width 12 height 12
click at [447, 140] on icon "Editor contextual toolbar" at bounding box center [448, 138] width 12 height 12
type input "F4F0F0"
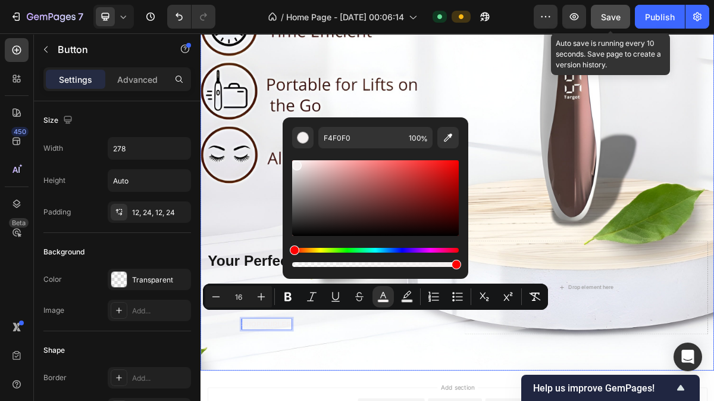
click at [306, 400] on div "Your Perfect Lash Moment Heading Gentle lift, bold confidence Text Block Shop C…" at bounding box center [558, 402] width 714 height 200
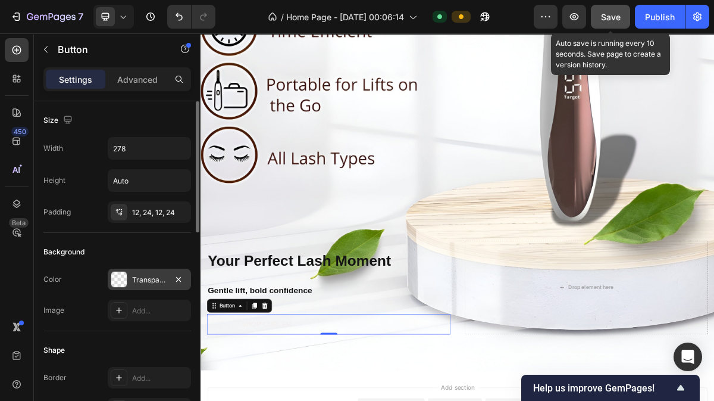
click at [158, 278] on div "Transparent" at bounding box center [149, 279] width 35 height 11
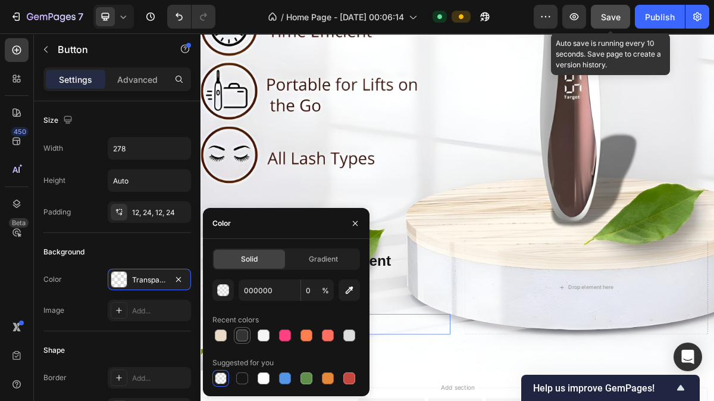
click at [238, 339] on div at bounding box center [242, 335] width 12 height 12
type input "333333"
type input "100"
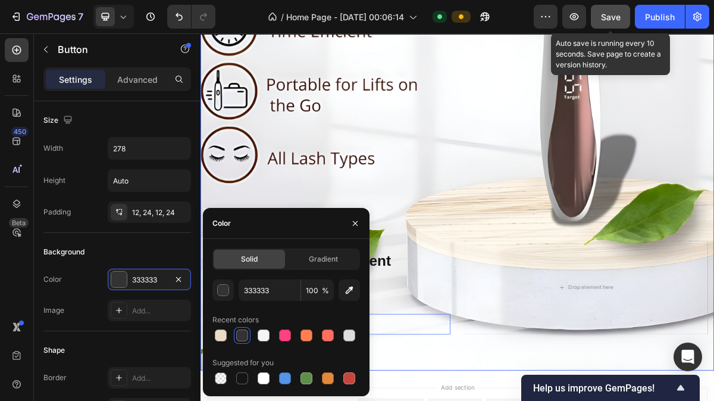
click at [574, 400] on div "Your Perfect Lash Moment Heading Gentle lift, bold confidence Text Block Shop C…" at bounding box center [558, 402] width 714 height 200
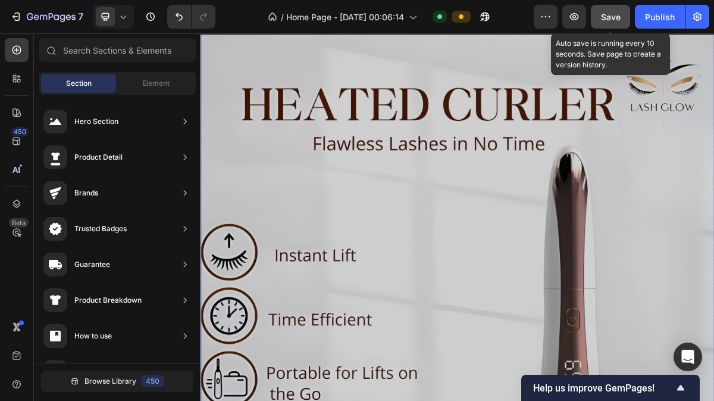
scroll to position [343, 0]
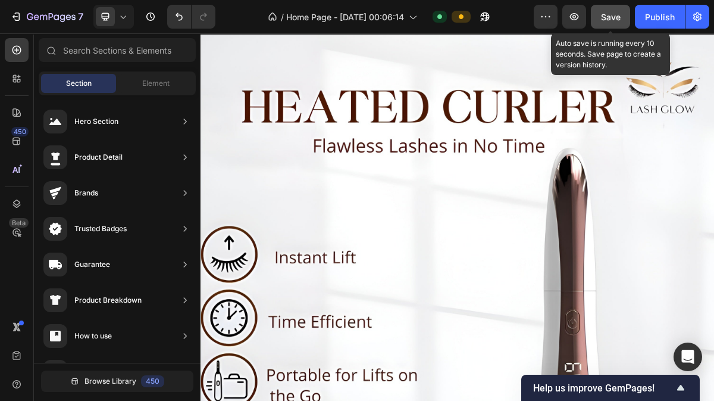
click at [614, 20] on span "Save" at bounding box center [611, 17] width 20 height 10
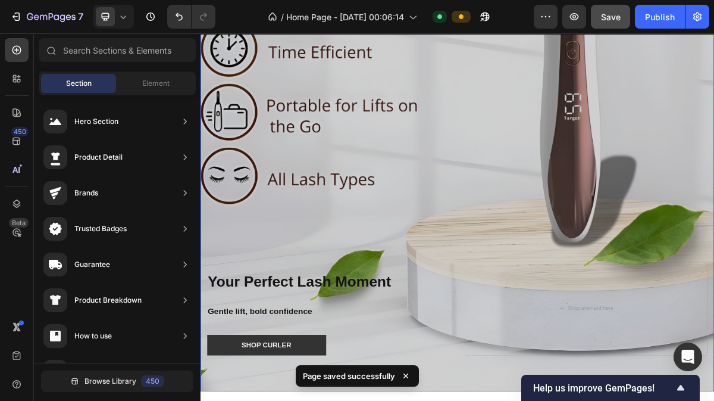
scroll to position [717, 0]
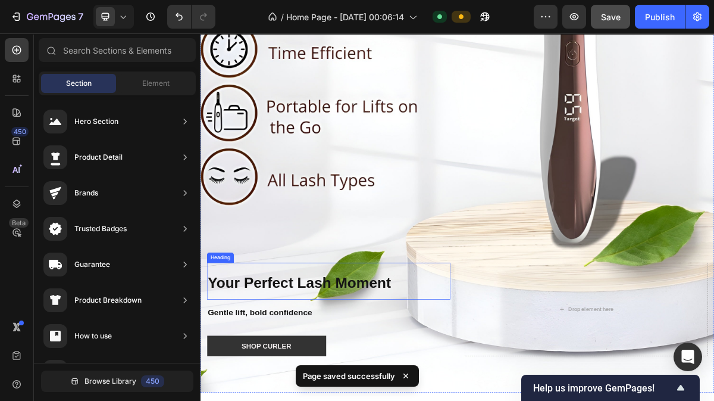
click at [358, 370] on strong "Your Perfect Lash Moment" at bounding box center [338, 379] width 255 height 23
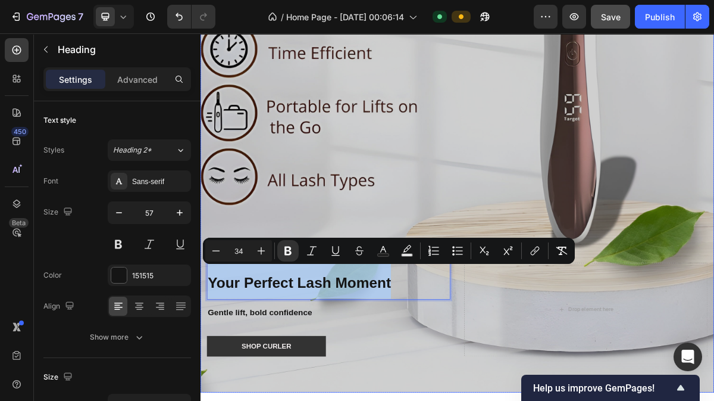
copy strong "Your Perfect Lash Moment"
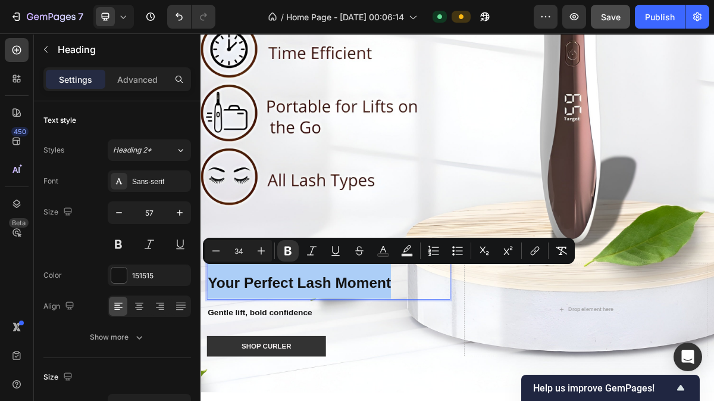
click at [122, 14] on icon at bounding box center [123, 17] width 12 height 12
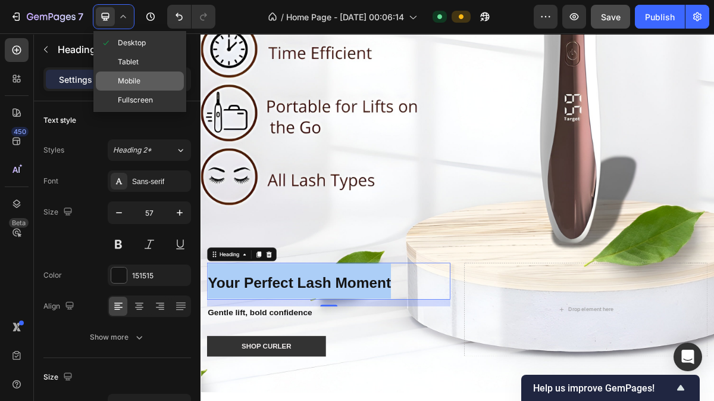
click at [133, 83] on span "Mobile" at bounding box center [129, 81] width 23 height 12
type input "25"
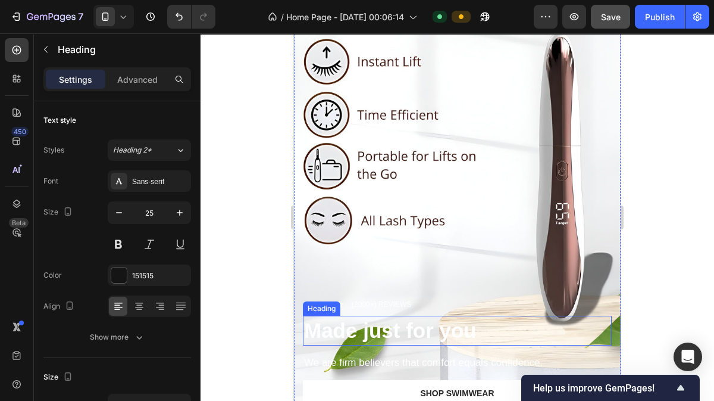
scroll to position [183, 0]
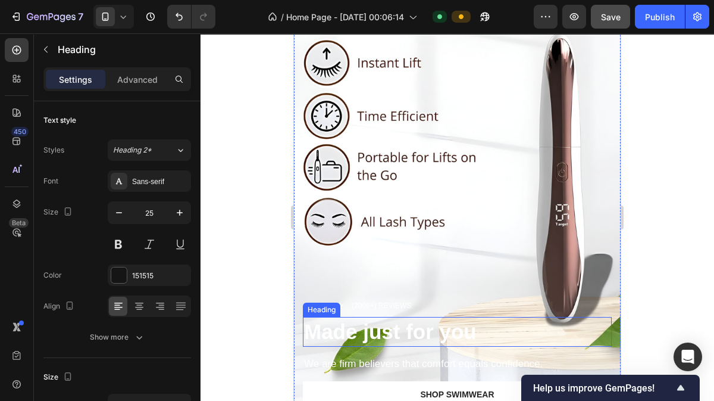
click at [395, 321] on strong "Made just for you" at bounding box center [390, 331] width 173 height 23
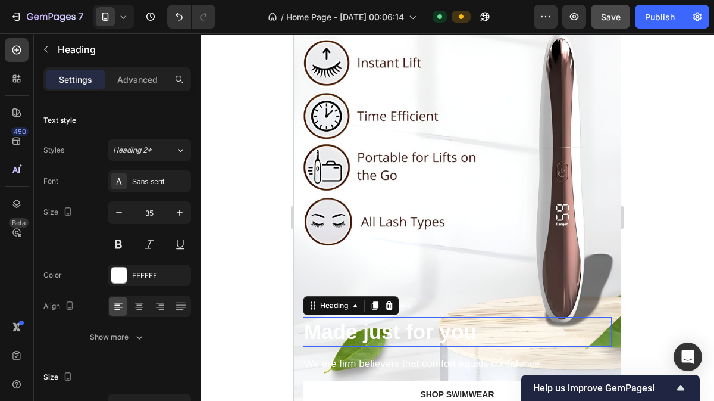
scroll to position [249, 0]
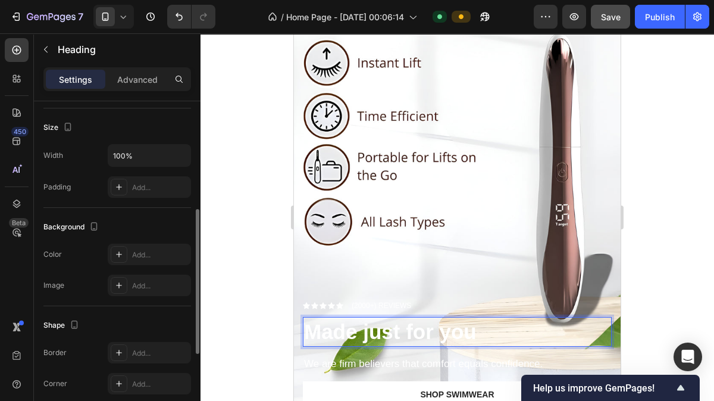
click at [395, 321] on strong "Made just for you" at bounding box center [390, 331] width 173 height 23
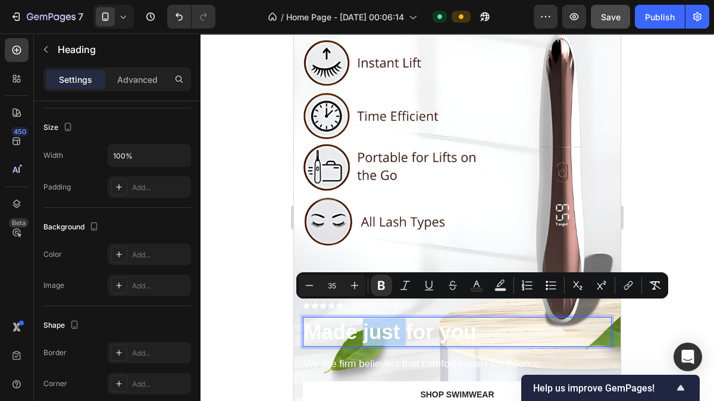
click at [395, 321] on strong "Made just for you" at bounding box center [390, 331] width 173 height 23
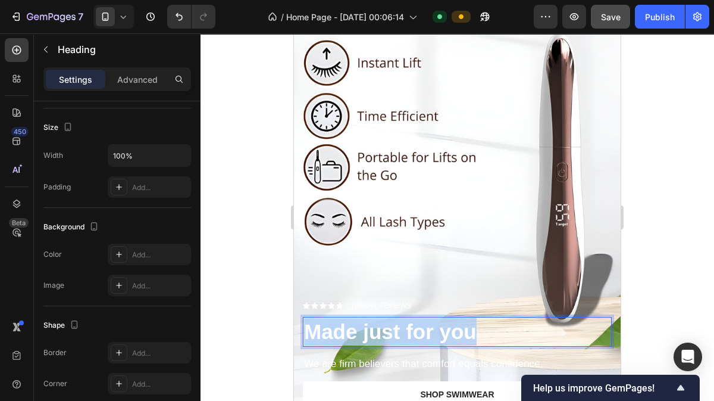
click at [395, 321] on strong "Made just for you" at bounding box center [390, 331] width 173 height 23
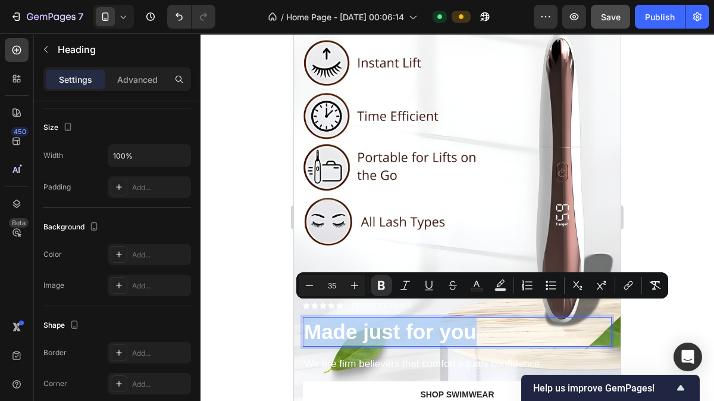
type input "34"
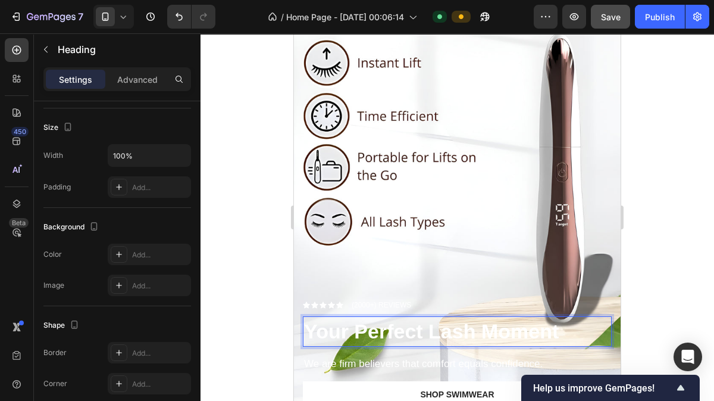
scroll to position [183, 0]
click at [404, 320] on strong "Your Perfect Lash Moment" at bounding box center [431, 331] width 255 height 23
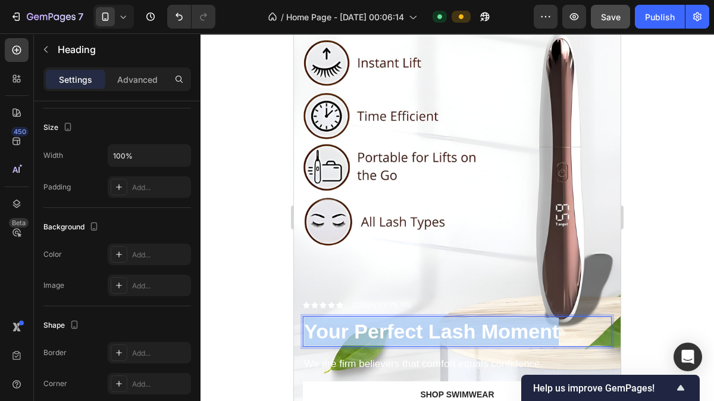
click at [404, 320] on strong "Your Perfect Lash Moment" at bounding box center [431, 331] width 255 height 23
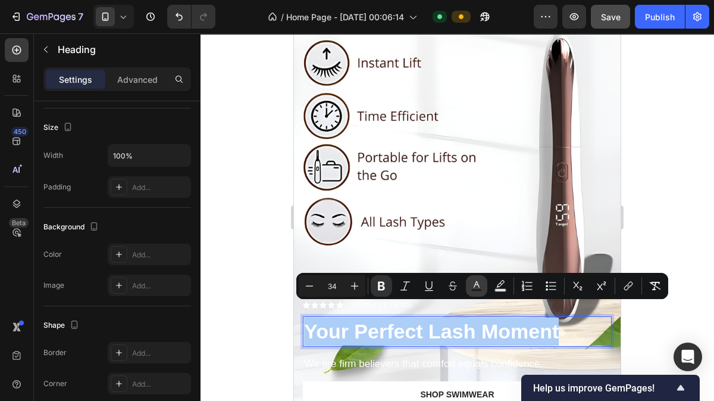
click at [477, 290] on rect "Editor contextual toolbar" at bounding box center [476, 290] width 11 height 3
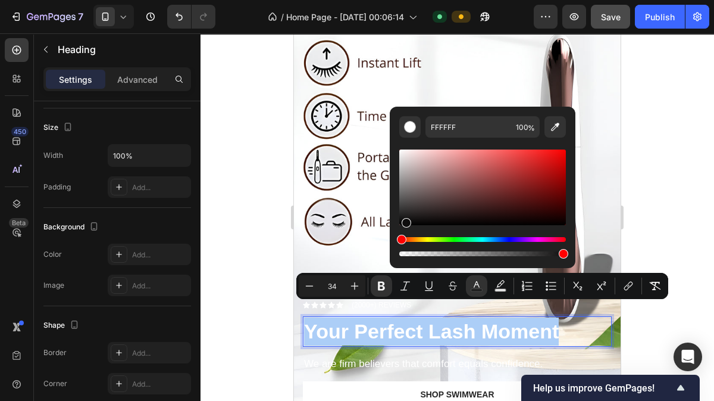
click at [404, 220] on div "Editor contextual toolbar" at bounding box center [482, 187] width 167 height 76
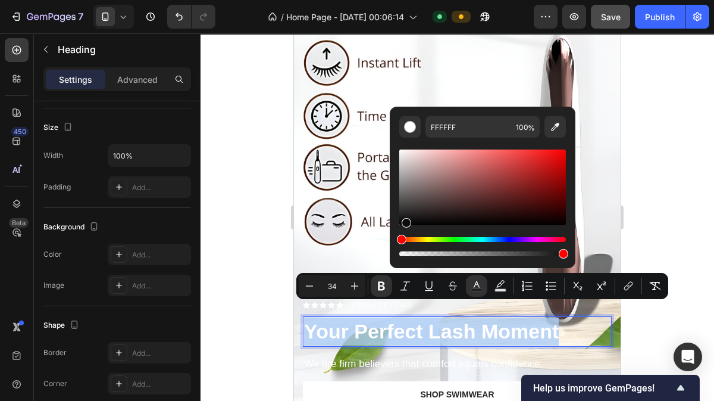
type input "0F0E0E"
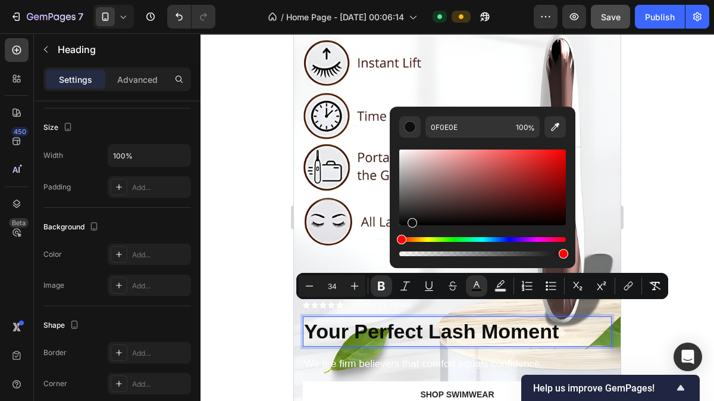
click at [240, 257] on div at bounding box center [458, 216] width 514 height 367
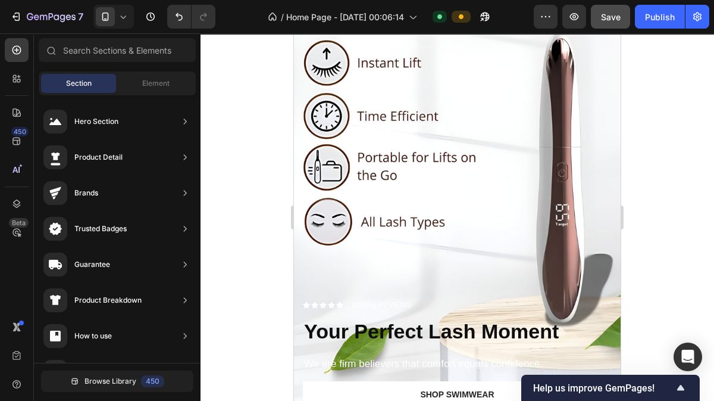
click at [714, 288] on div at bounding box center [458, 216] width 514 height 367
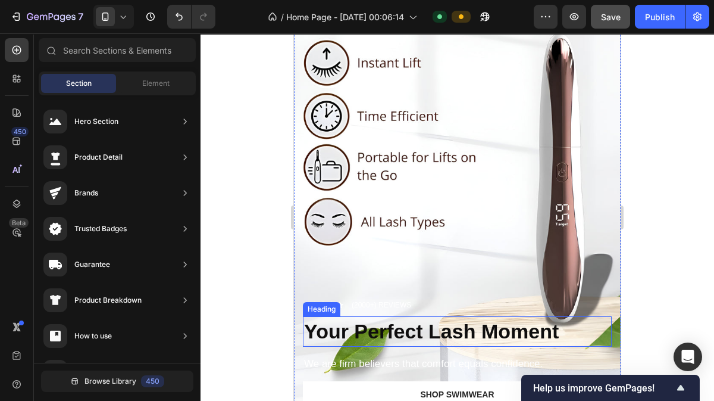
drag, startPoint x: 559, startPoint y: 311, endPoint x: 571, endPoint y: 323, distance: 17.3
click at [560, 321] on p "⁠⁠⁠⁠⁠⁠⁠ Your Perfect Lash Moment" at bounding box center [457, 331] width 307 height 28
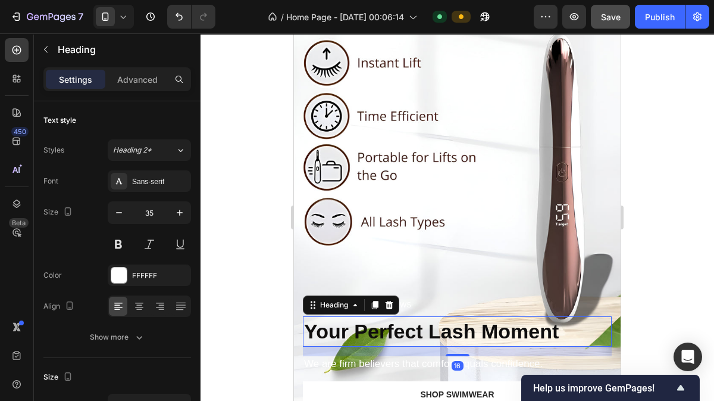
click at [689, 295] on div at bounding box center [458, 216] width 514 height 367
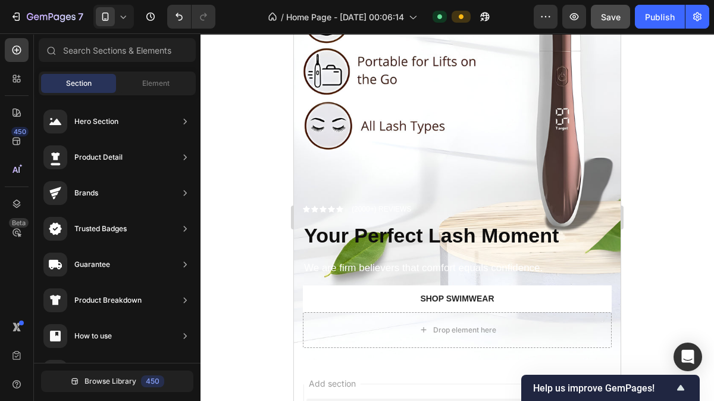
scroll to position [214, 0]
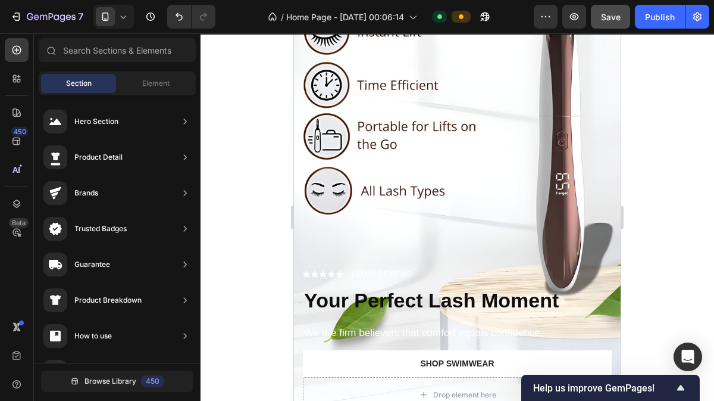
drag, startPoint x: 616, startPoint y: 193, endPoint x: 918, endPoint y: 223, distance: 303.2
click at [330, 271] on icon at bounding box center [331, 274] width 7 height 7
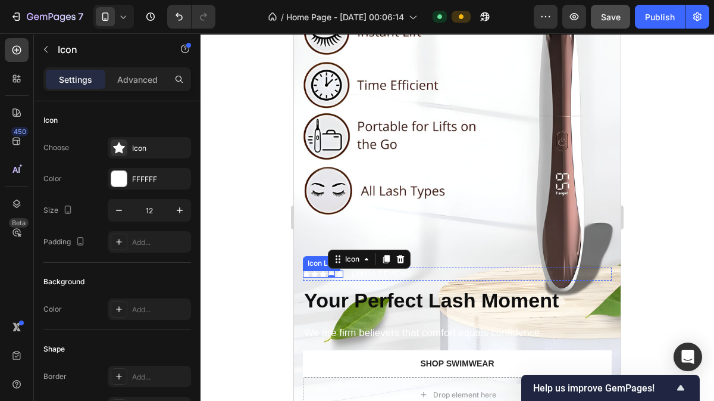
click at [310, 270] on div "Icon Icon Icon Icon 0 Icon" at bounding box center [323, 273] width 40 height 7
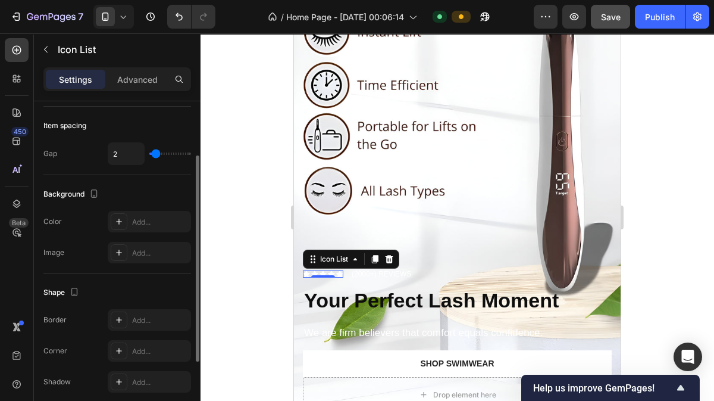
scroll to position [56, 0]
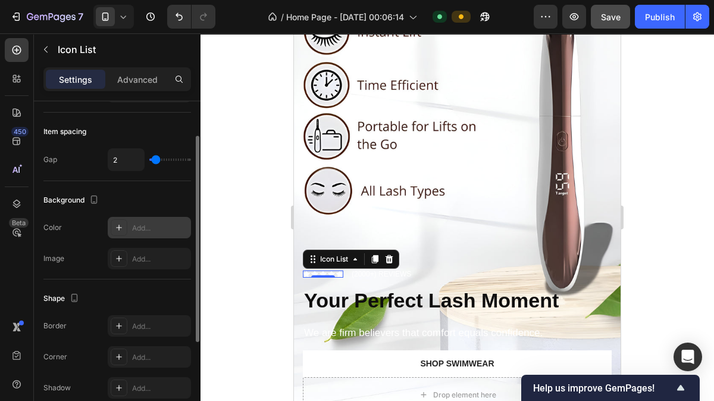
click at [146, 227] on div "Add..." at bounding box center [160, 228] width 56 height 11
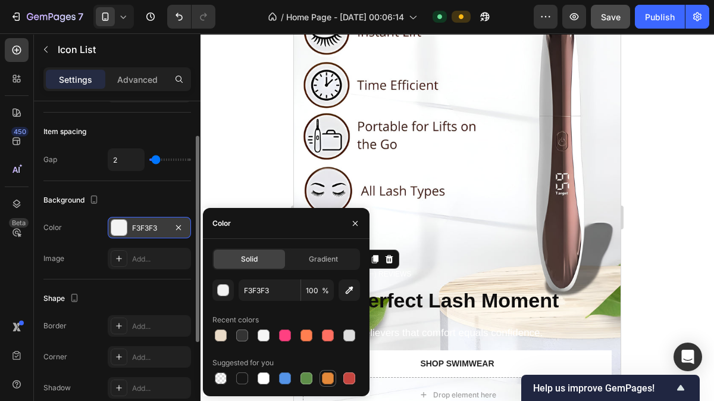
click at [326, 374] on div at bounding box center [328, 378] width 12 height 12
type input "E4893A"
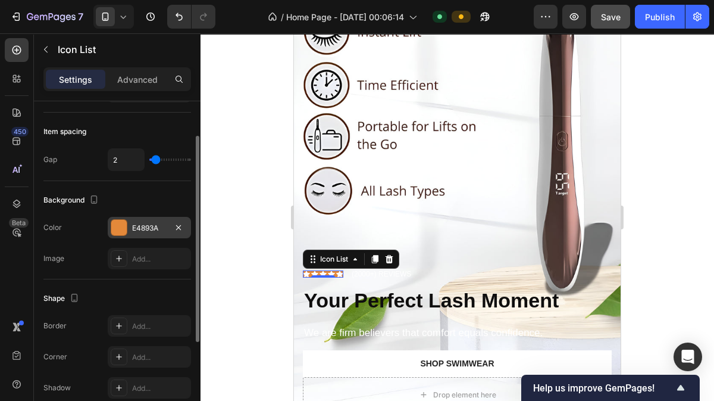
click at [211, 146] on div at bounding box center [458, 216] width 514 height 367
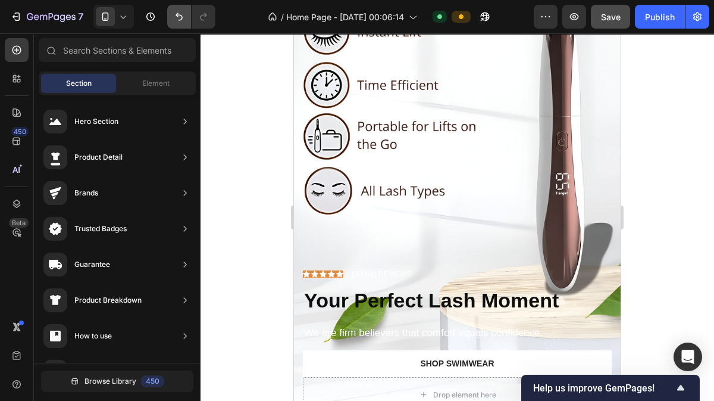
scroll to position [0, 0]
click at [178, 19] on icon "Undo/Redo" at bounding box center [179, 17] width 12 height 12
click at [327, 270] on div "Icon Icon Icon Icon Icon" at bounding box center [323, 273] width 40 height 7
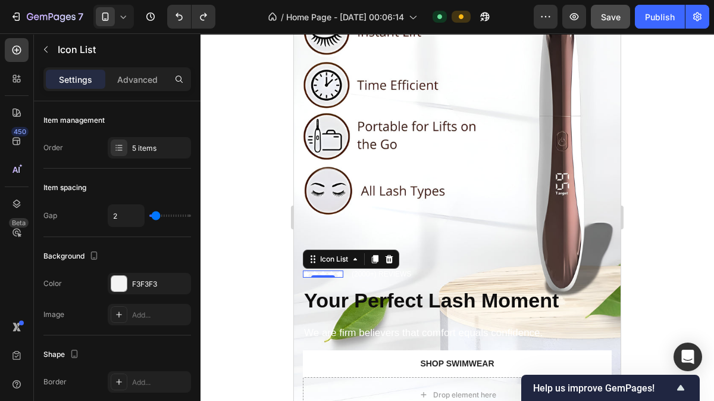
click at [264, 250] on div at bounding box center [458, 216] width 514 height 367
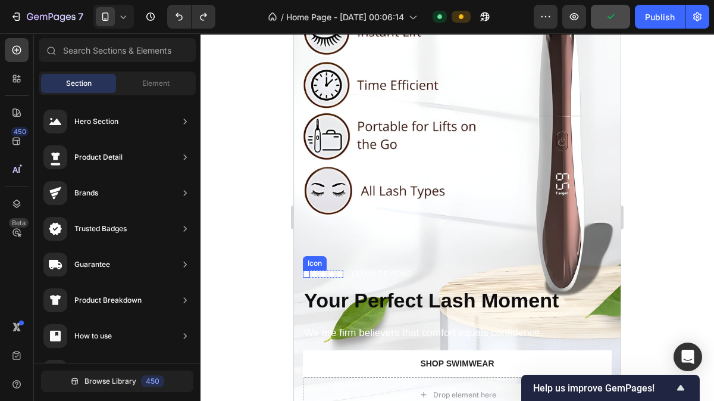
click at [307, 271] on icon at bounding box center [306, 274] width 7 height 7
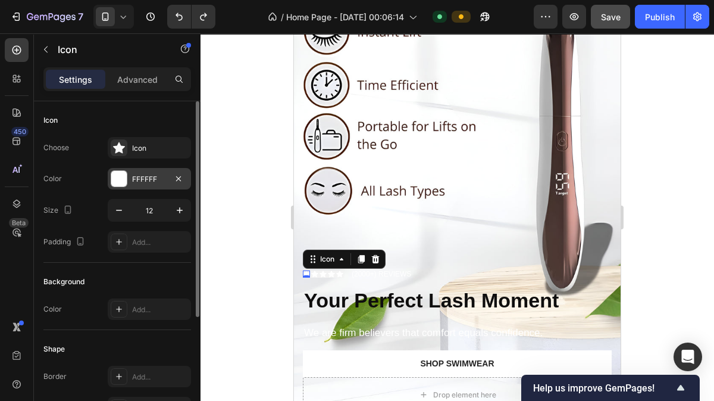
click at [146, 183] on div "FFFFFF" at bounding box center [149, 178] width 83 height 21
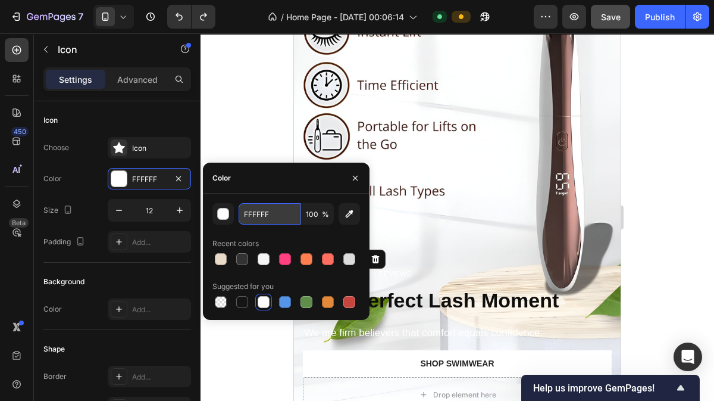
click at [262, 214] on input "FFFFFF" at bounding box center [270, 213] width 62 height 21
paste input "D700"
type input "FFD700"
click at [250, 140] on div at bounding box center [458, 216] width 514 height 367
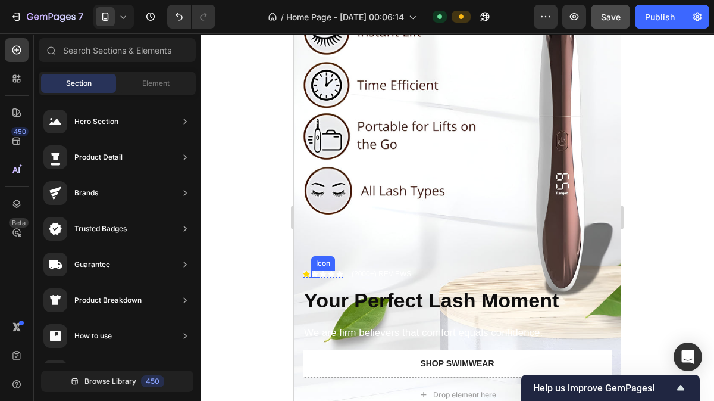
click at [316, 271] on icon at bounding box center [314, 274] width 7 height 7
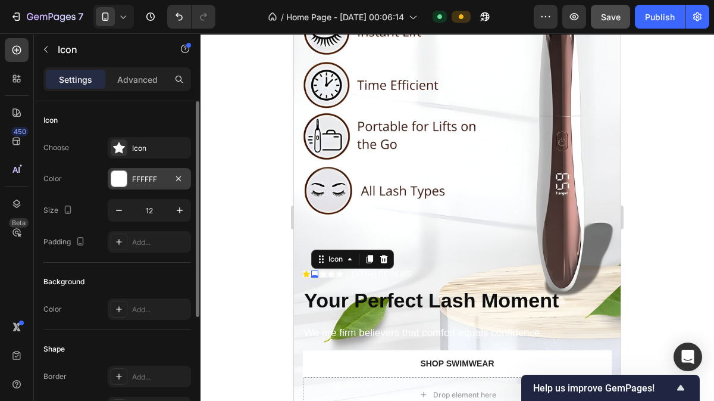
click at [170, 181] on div "FFFFFF" at bounding box center [149, 178] width 83 height 21
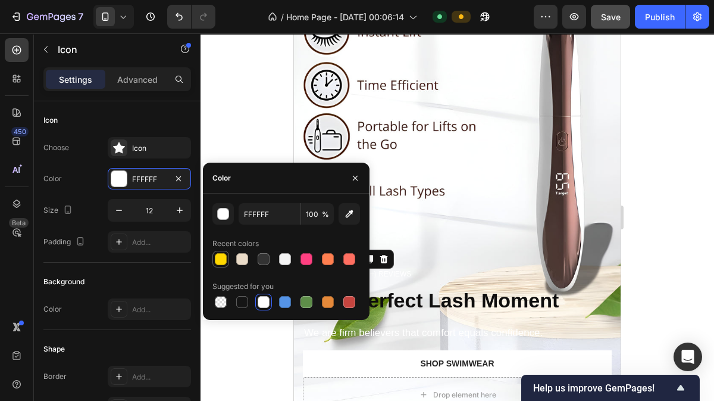
click at [221, 260] on div at bounding box center [221, 259] width 12 height 12
type input "FFD700"
click at [219, 136] on div at bounding box center [458, 216] width 514 height 367
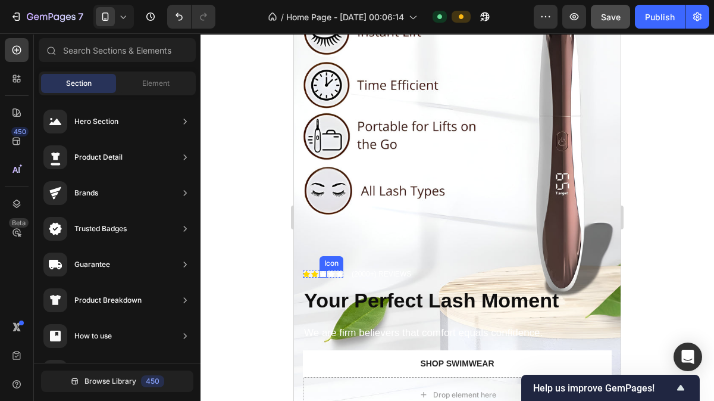
click at [323, 271] on icon at bounding box center [323, 274] width 7 height 7
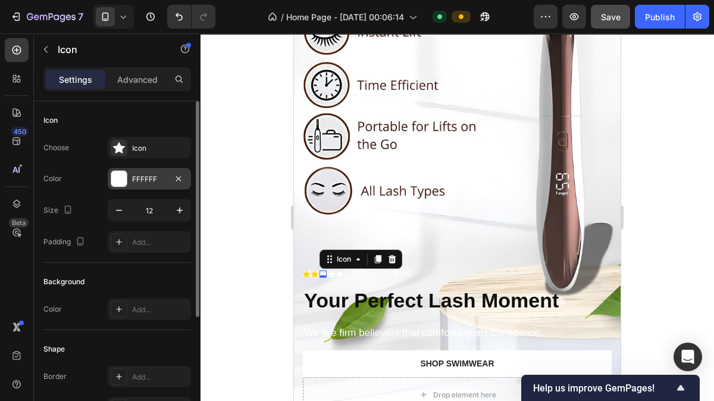
click at [159, 181] on div "FFFFFF" at bounding box center [149, 179] width 35 height 11
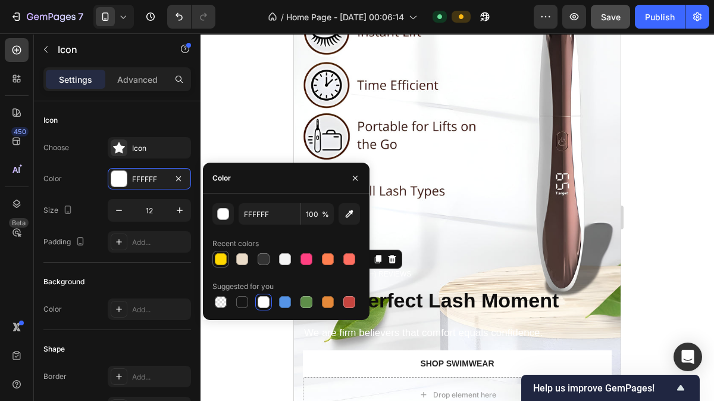
click at [227, 256] on div at bounding box center [221, 259] width 14 height 14
type input "FFD700"
click at [230, 151] on div at bounding box center [458, 216] width 514 height 367
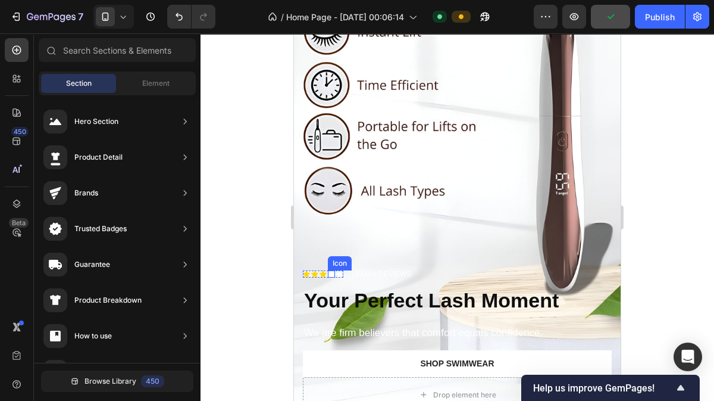
click at [332, 270] on icon at bounding box center [331, 273] width 7 height 7
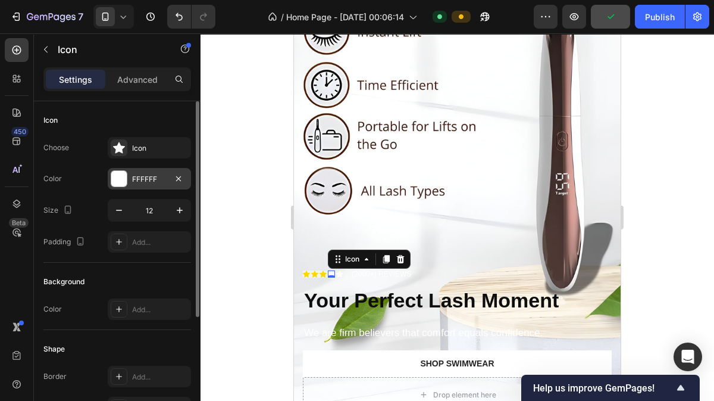
click at [137, 168] on div "FFFFFF" at bounding box center [149, 178] width 83 height 21
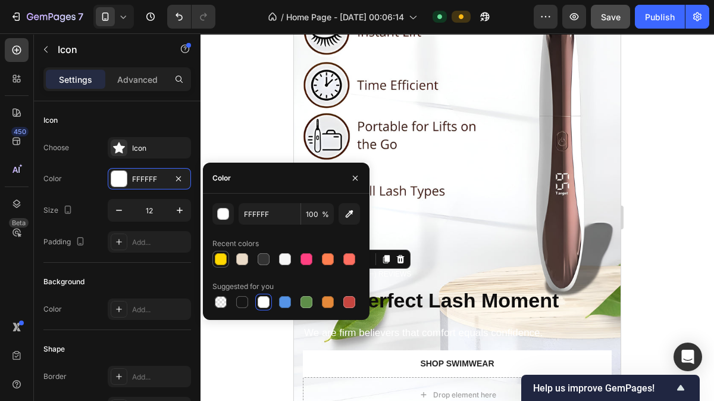
click at [224, 259] on div at bounding box center [221, 259] width 12 height 12
type input "FFD700"
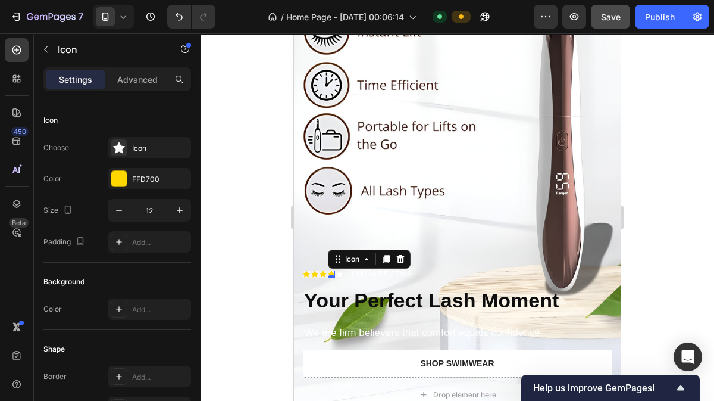
click at [229, 151] on div at bounding box center [458, 216] width 514 height 367
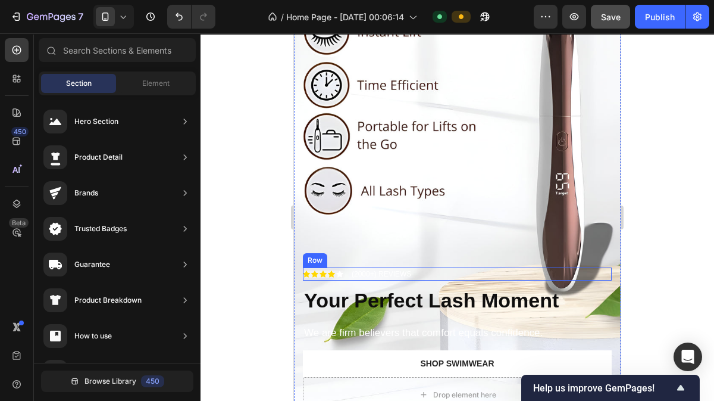
click at [341, 271] on icon at bounding box center [339, 274] width 7 height 7
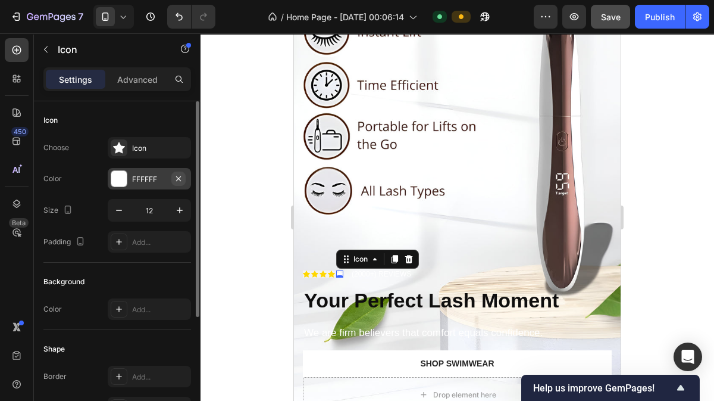
click at [179, 179] on icon "button" at bounding box center [179, 179] width 10 height 10
click at [145, 182] on div "Add..." at bounding box center [160, 179] width 56 height 11
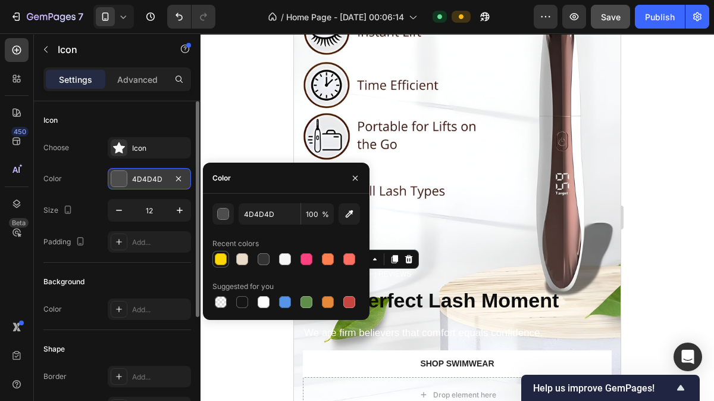
click at [223, 253] on div at bounding box center [221, 259] width 12 height 12
type input "FFD700"
click at [223, 136] on div at bounding box center [458, 216] width 514 height 367
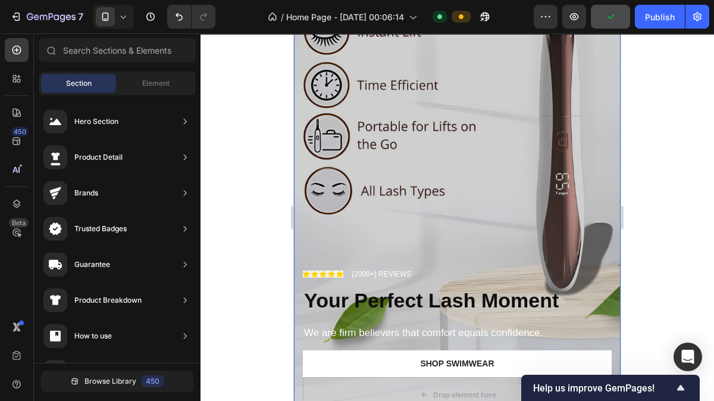
click at [440, 152] on div "Overlay" at bounding box center [457, 133] width 327 height 581
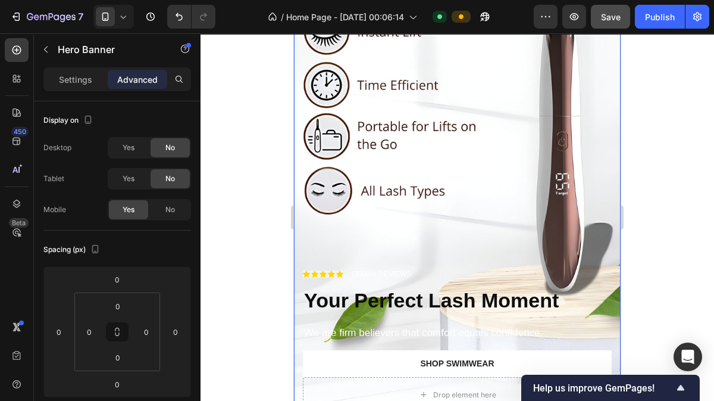
click at [126, 20] on icon at bounding box center [123, 17] width 12 height 12
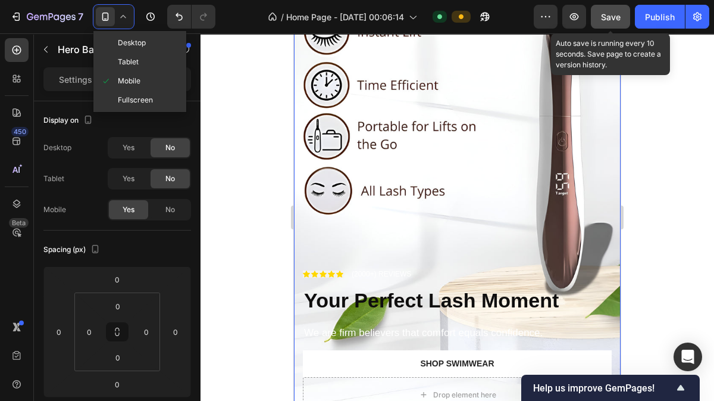
click at [605, 17] on span "Save" at bounding box center [611, 17] width 20 height 10
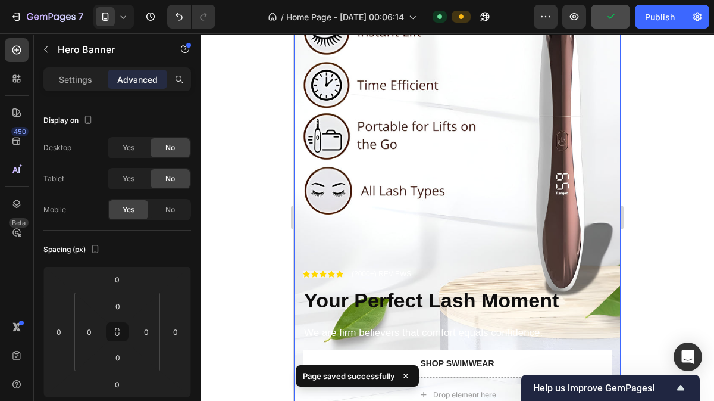
click at [123, 21] on icon at bounding box center [123, 17] width 12 height 12
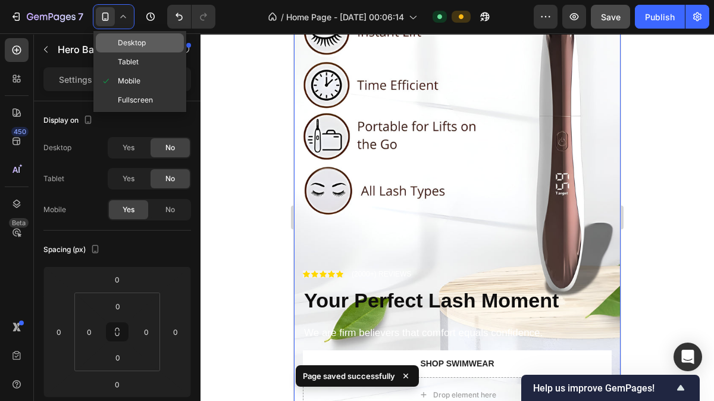
click at [129, 50] on div "Desktop" at bounding box center [140, 42] width 88 height 19
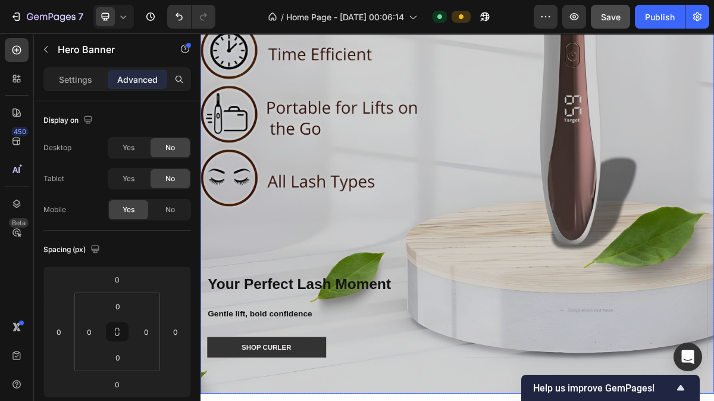
scroll to position [734, 0]
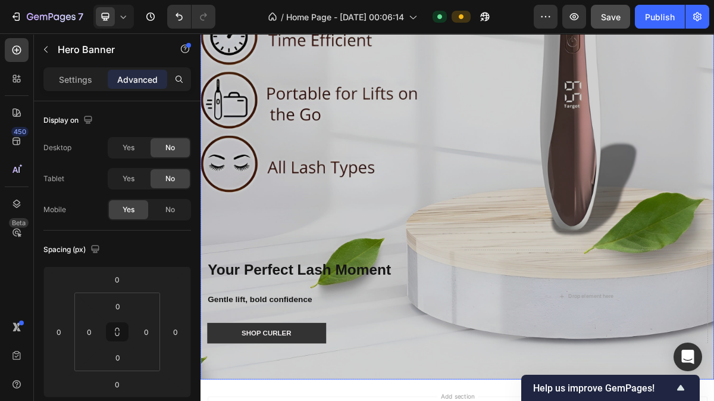
click at [515, 300] on div "Overlay" at bounding box center [558, 67] width 714 height 893
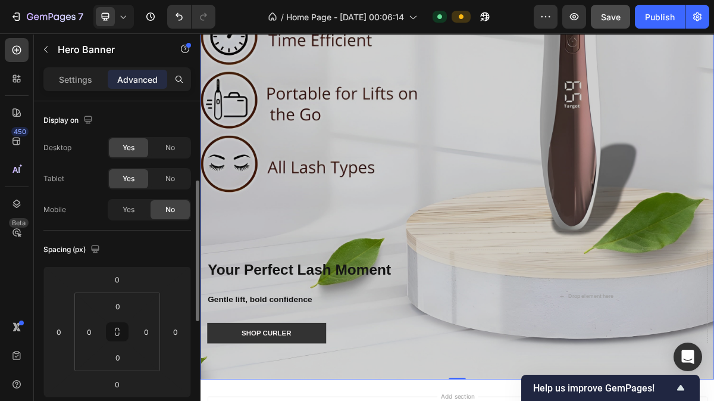
scroll to position [56, 0]
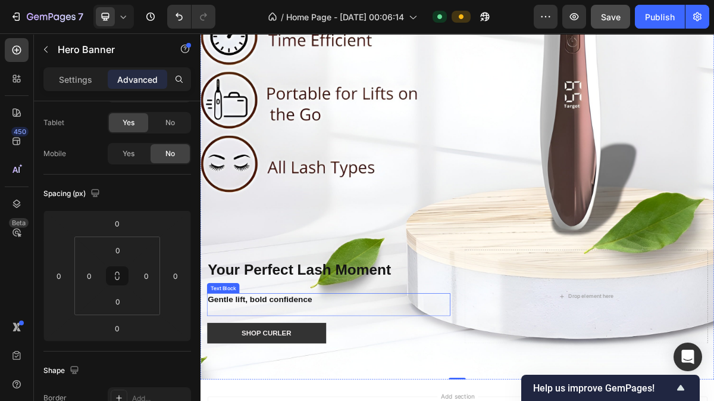
click at [302, 396] on strong "Gentle lift, bold confidence" at bounding box center [283, 402] width 145 height 12
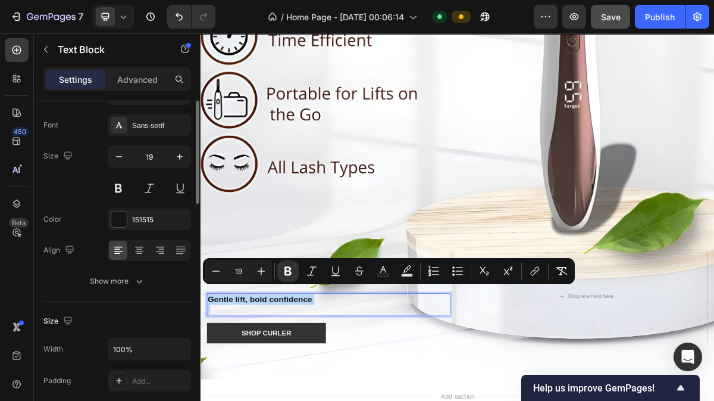
scroll to position [0, 0]
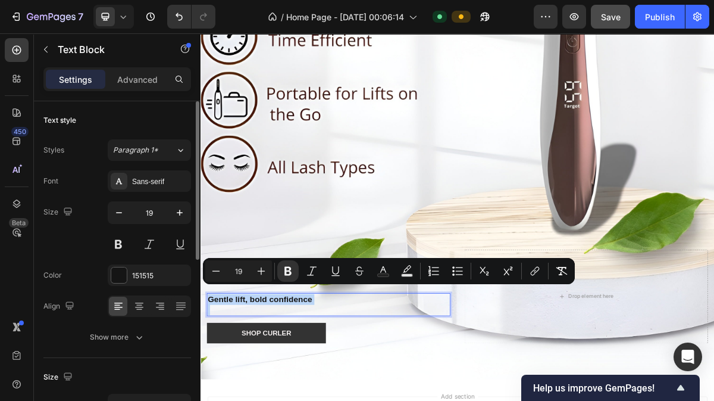
copy strong "Gentle lift, bold confidence"
click at [126, 18] on icon at bounding box center [123, 17] width 12 height 12
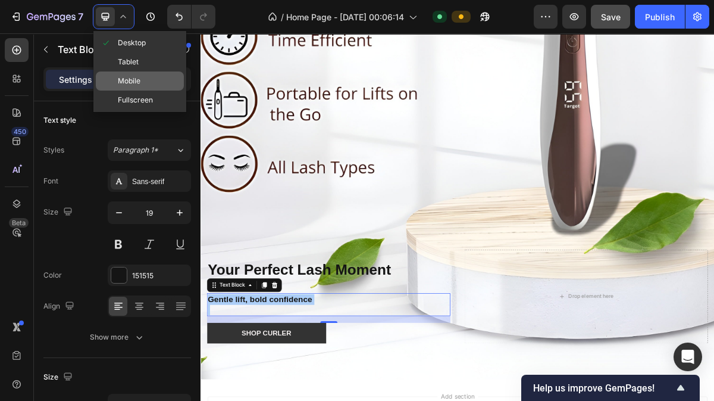
click at [134, 80] on span "Mobile" at bounding box center [129, 81] width 23 height 12
type input "17"
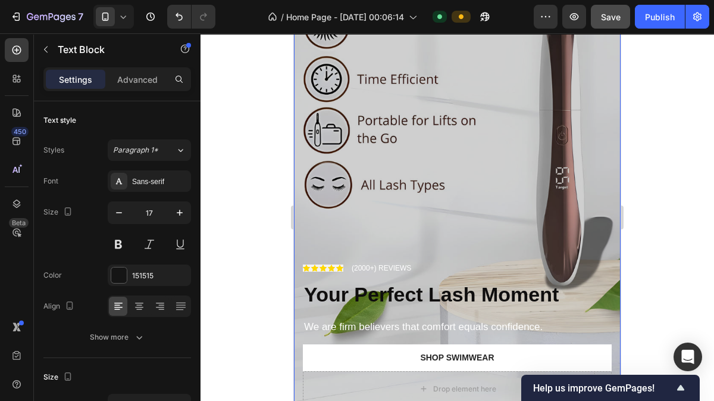
scroll to position [223, 0]
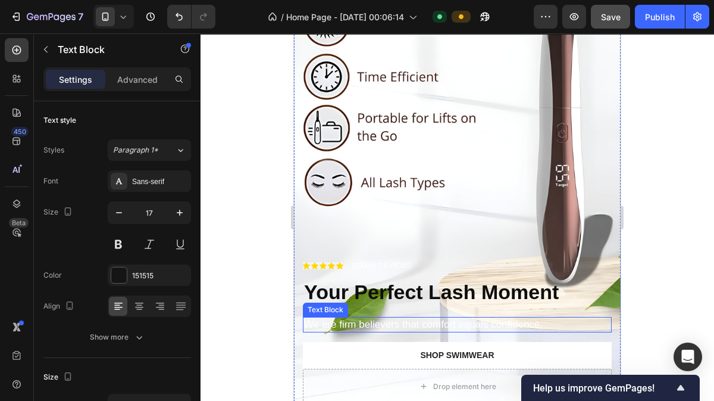
click at [371, 318] on p "We are firm believers that comfort equals confidence." at bounding box center [457, 324] width 307 height 13
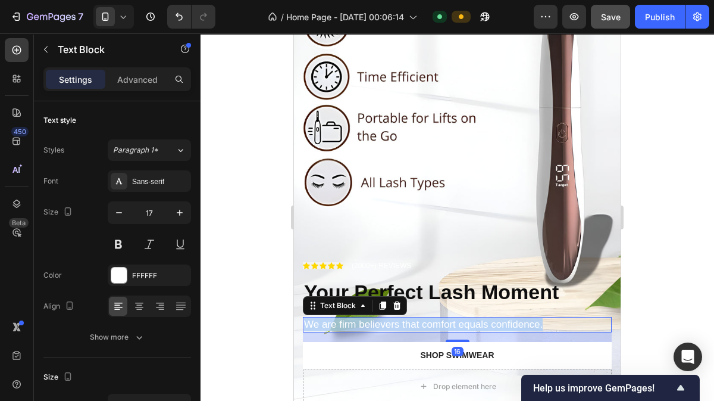
click at [371, 318] on p "We are firm believers that comfort equals confidence." at bounding box center [457, 324] width 307 height 13
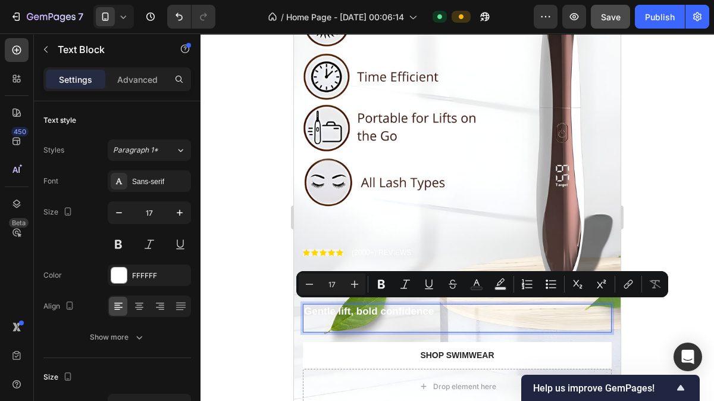
scroll to position [210, 0]
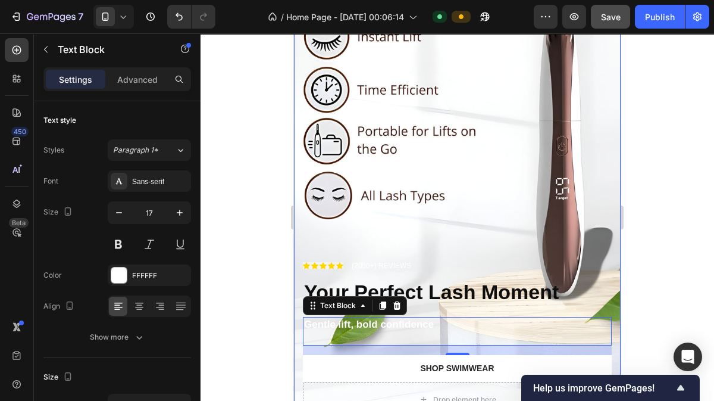
click at [279, 289] on div at bounding box center [458, 216] width 514 height 367
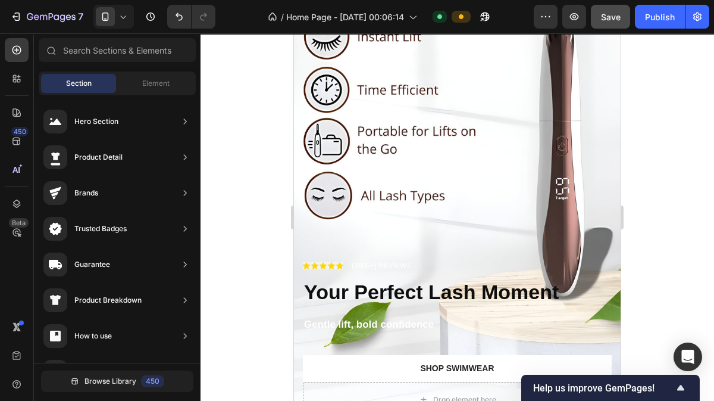
click at [662, 260] on div at bounding box center [458, 216] width 514 height 367
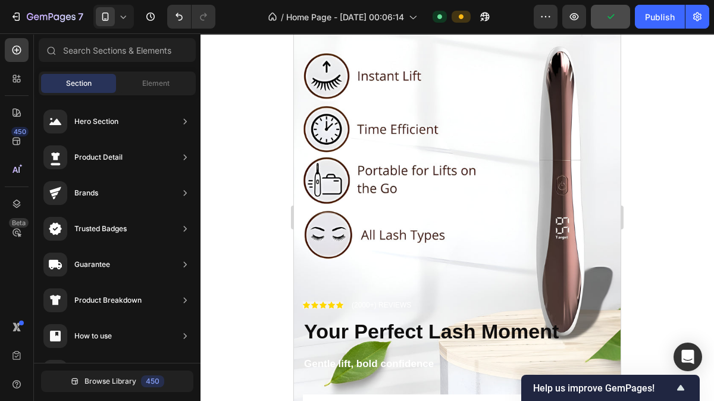
scroll to position [175, 0]
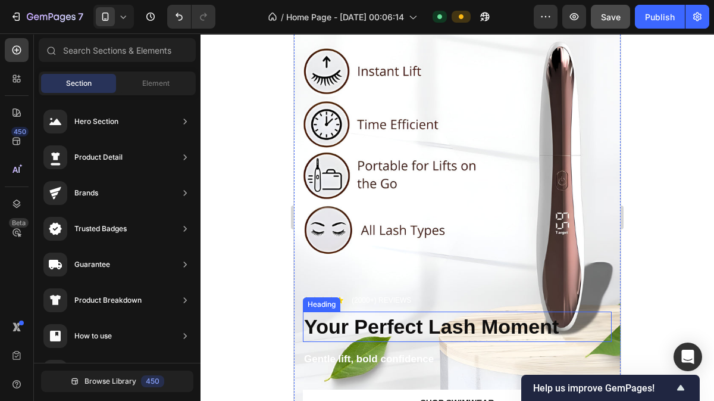
click at [437, 315] on strong "Your Perfect Lash Moment" at bounding box center [431, 326] width 255 height 23
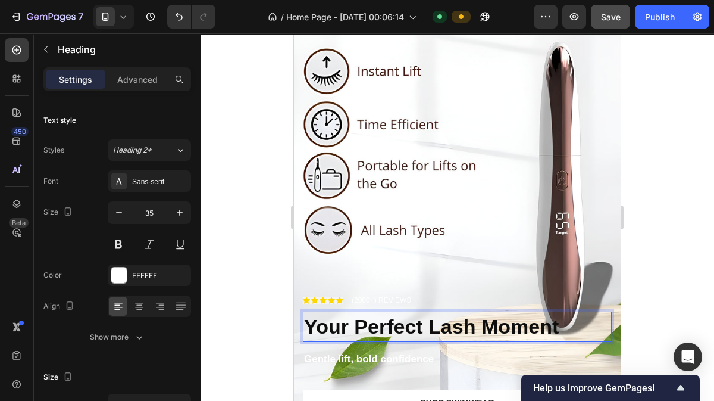
click at [437, 315] on strong "Your Perfect Lash Moment" at bounding box center [431, 326] width 255 height 23
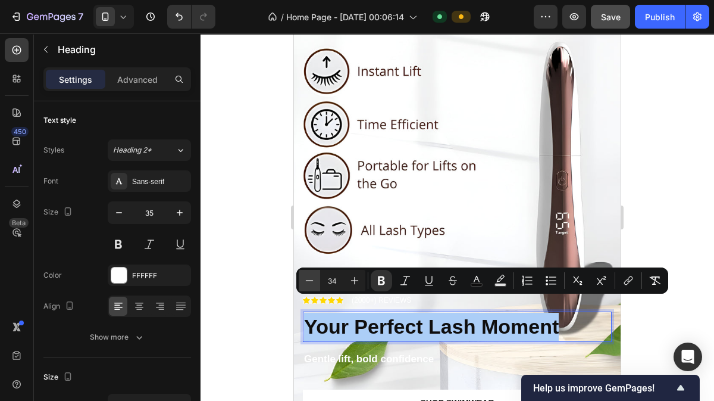
click at [314, 284] on icon "Editor contextual toolbar" at bounding box center [310, 280] width 12 height 12
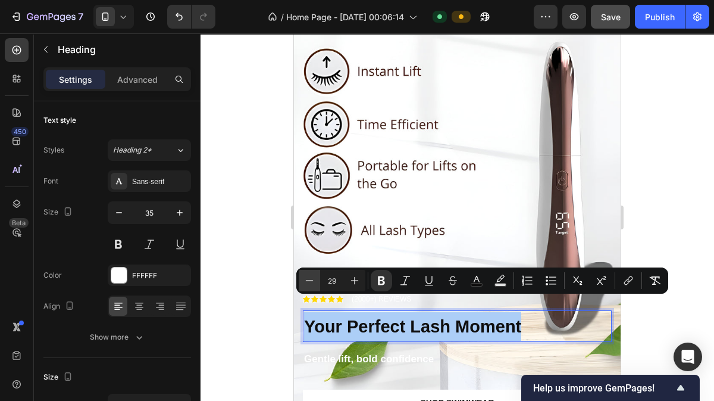
click at [314, 284] on icon "Editor contextual toolbar" at bounding box center [310, 280] width 12 height 12
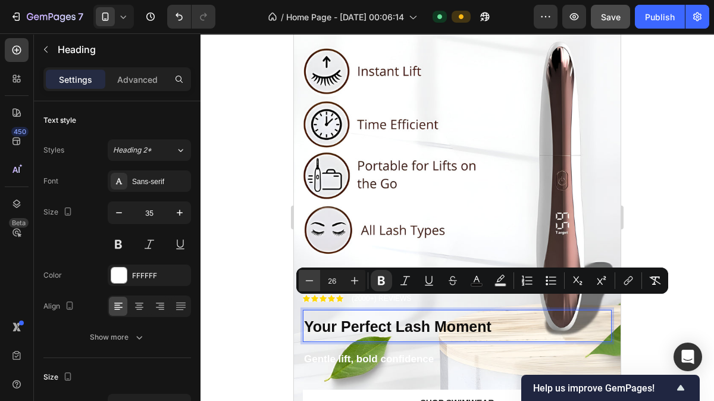
type input "25"
click at [671, 210] on div at bounding box center [458, 216] width 514 height 367
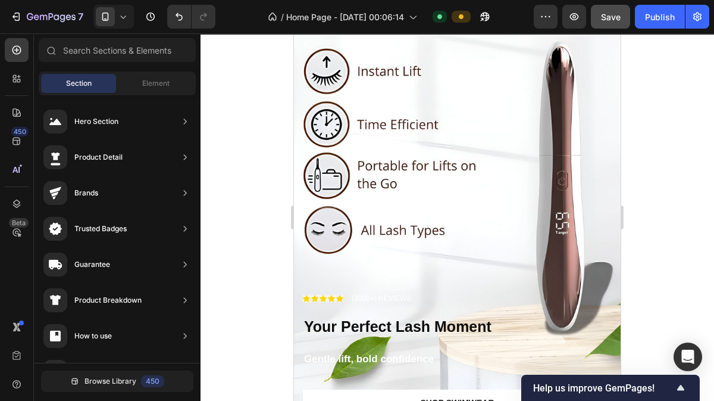
click at [647, 251] on div at bounding box center [458, 216] width 514 height 367
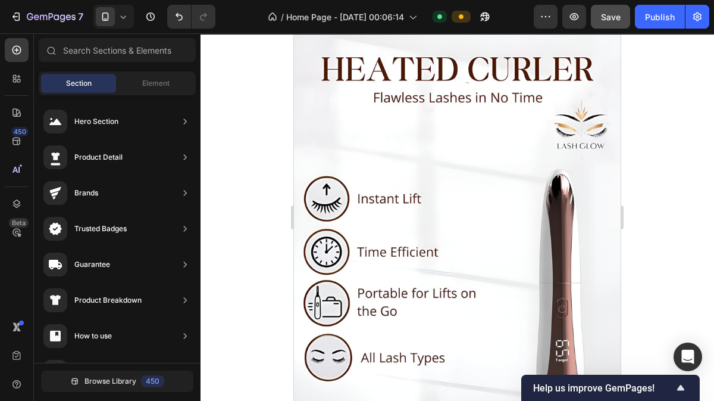
scroll to position [44, 0]
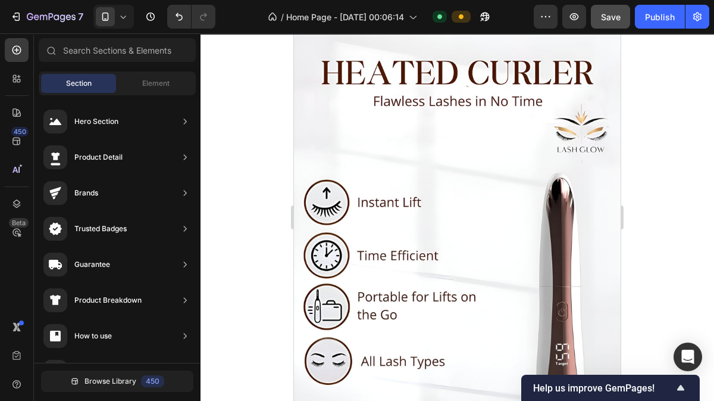
click at [679, 208] on div at bounding box center [458, 216] width 514 height 367
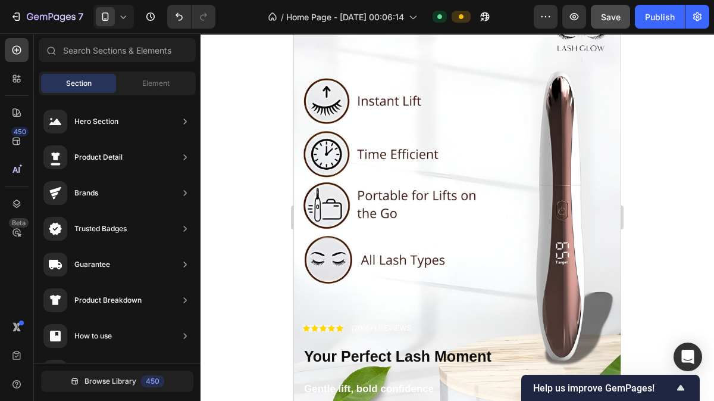
scroll to position [16, 0]
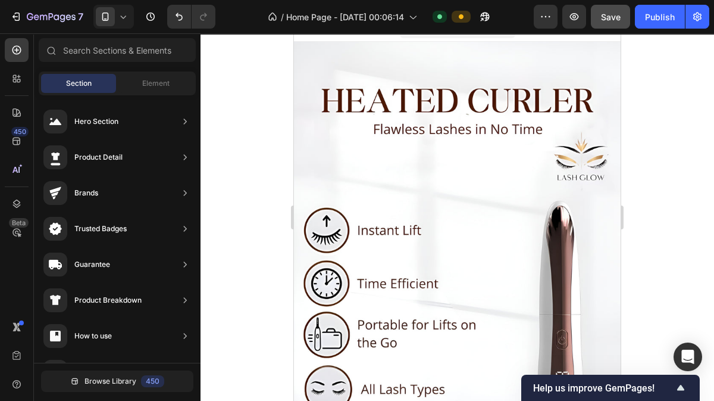
click at [119, 14] on icon at bounding box center [123, 17] width 12 height 12
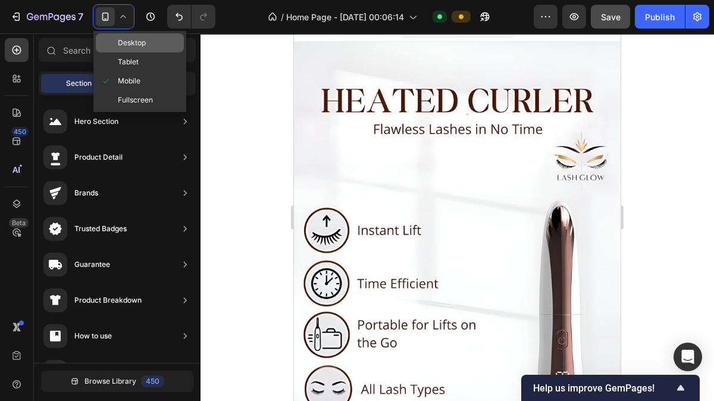
click at [127, 43] on span "Desktop" at bounding box center [132, 43] width 28 height 12
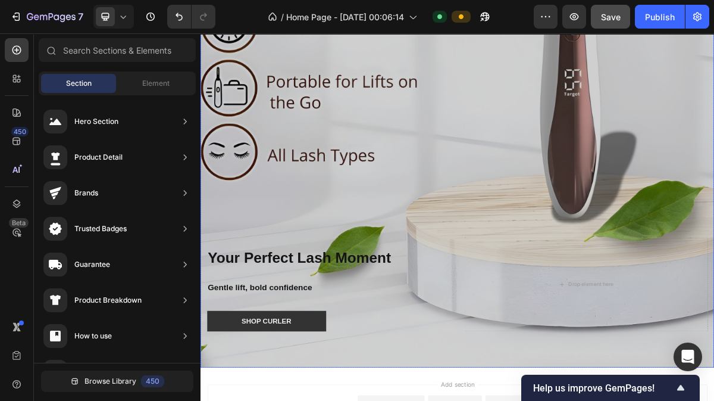
scroll to position [743, 0]
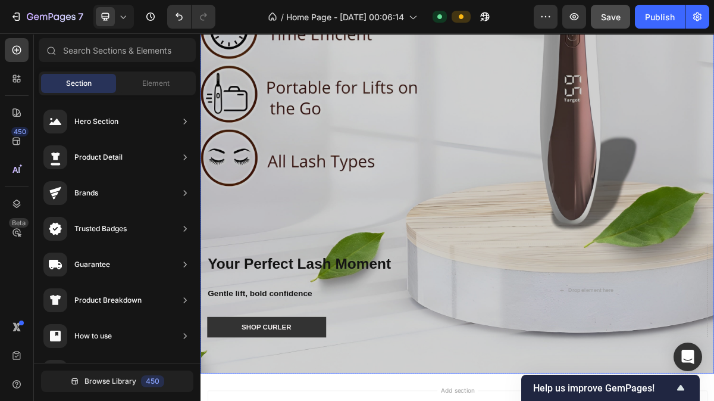
click at [565, 265] on div "Overlay" at bounding box center [558, 59] width 714 height 893
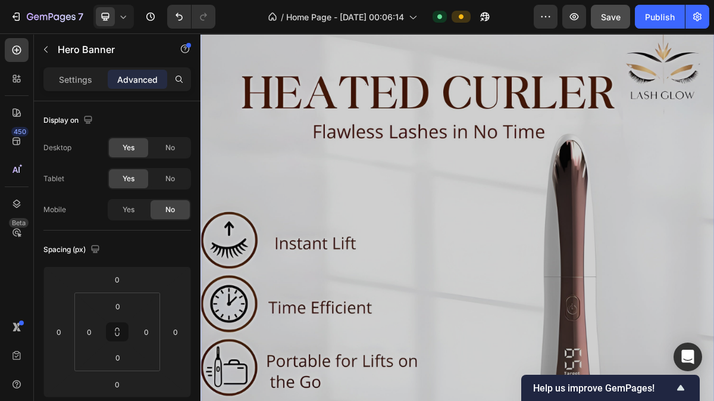
scroll to position [276, 0]
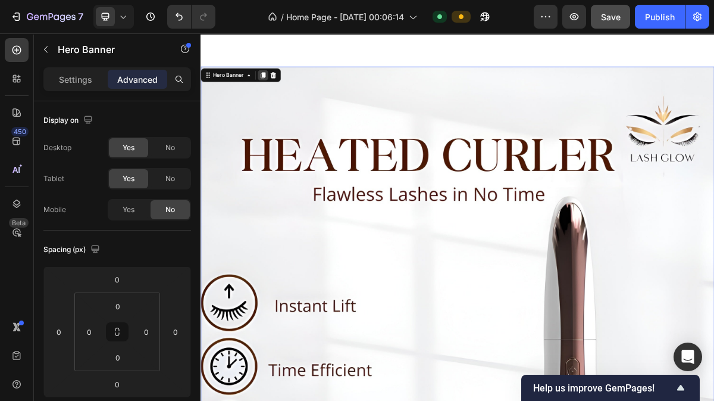
click at [293, 86] on div at bounding box center [287, 91] width 14 height 14
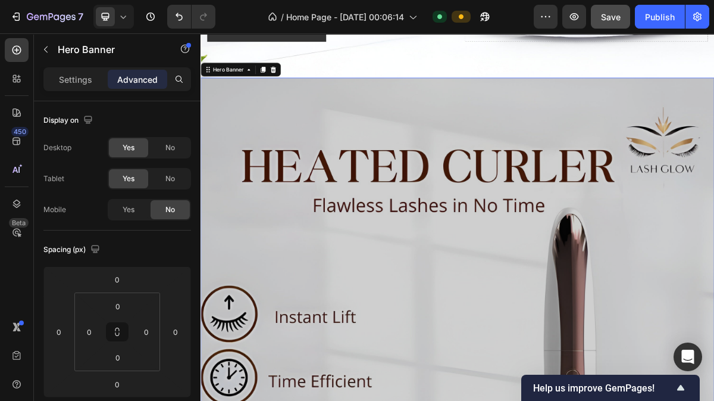
scroll to position [1161, 0]
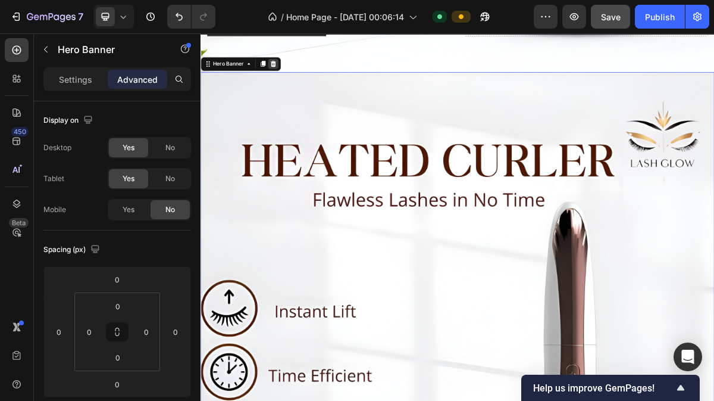
click at [299, 71] on icon at bounding box center [302, 75] width 8 height 8
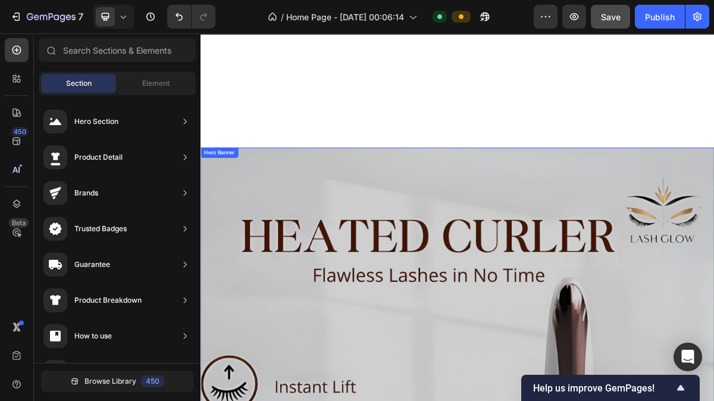
scroll to position [162, 0]
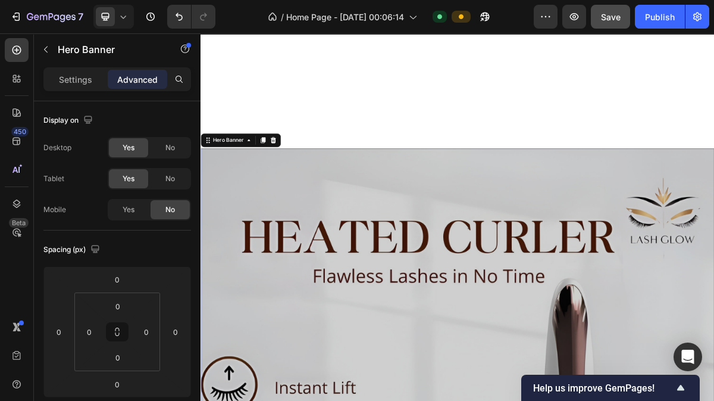
scroll to position [0, 0]
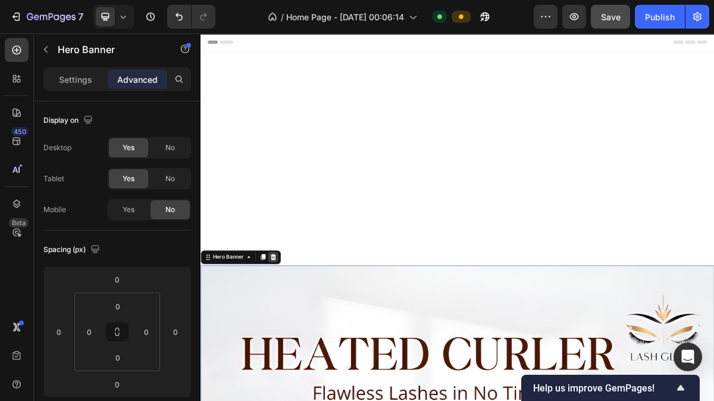
click at [300, 343] on icon at bounding box center [302, 344] width 10 height 10
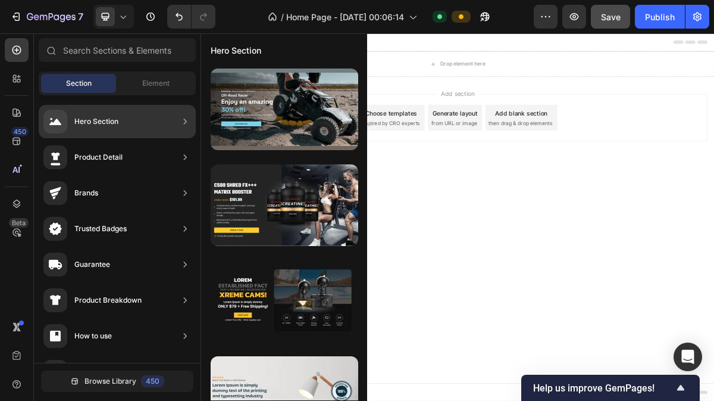
click at [117, 114] on div "Hero Section" at bounding box center [80, 122] width 75 height 24
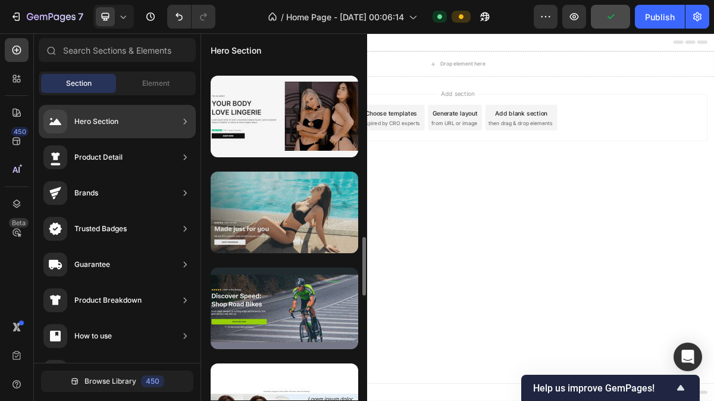
scroll to position [961, 0]
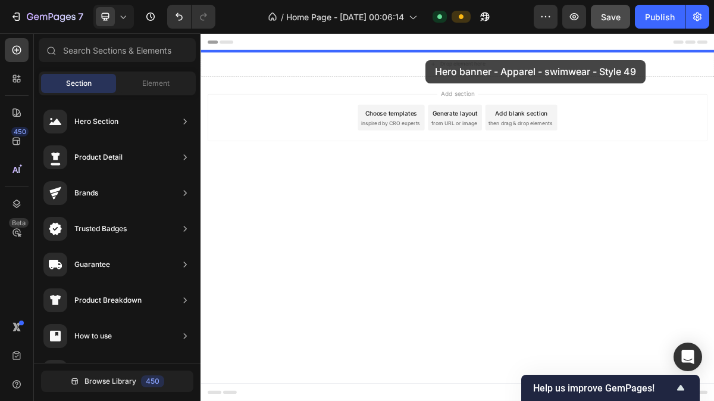
drag, startPoint x: 467, startPoint y: 238, endPoint x: 513, endPoint y: 70, distance: 174.1
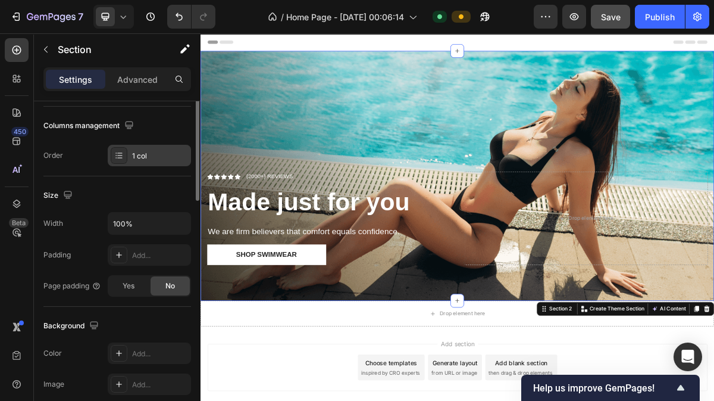
scroll to position [71, 0]
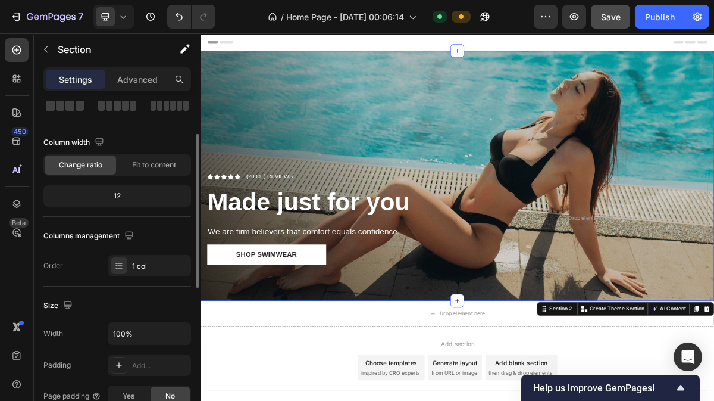
click at [267, 167] on div "Overlay" at bounding box center [558, 231] width 714 height 347
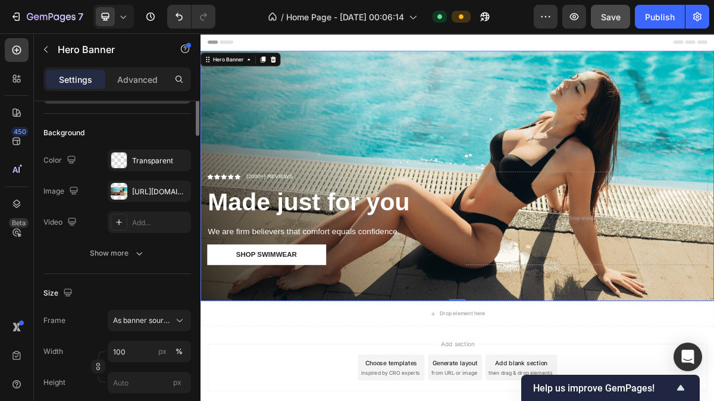
scroll to position [0, 0]
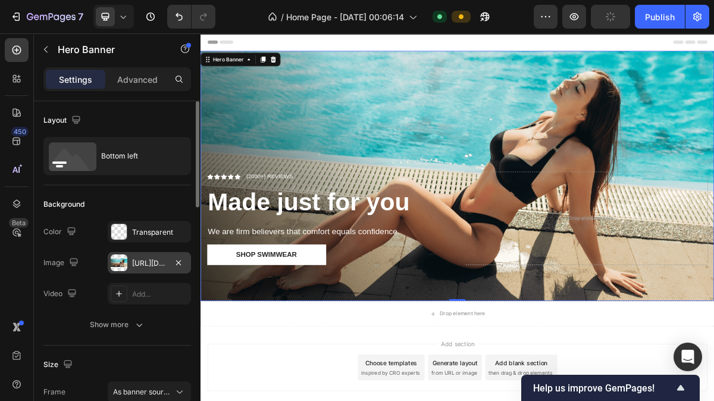
click at [147, 258] on div "[URL][DOMAIN_NAME]" at bounding box center [149, 263] width 35 height 11
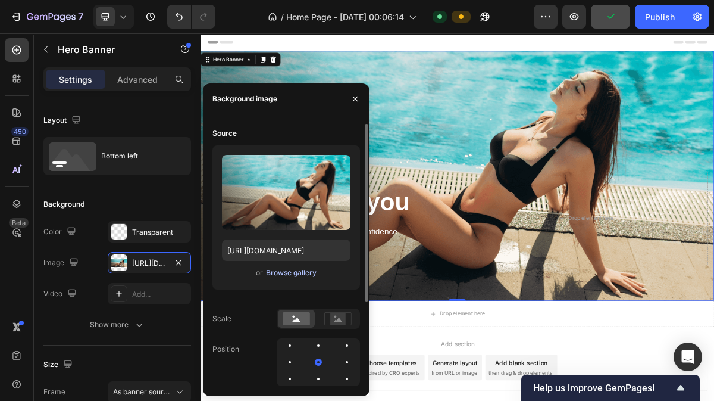
click at [282, 268] on div "Browse gallery" at bounding box center [291, 272] width 51 height 11
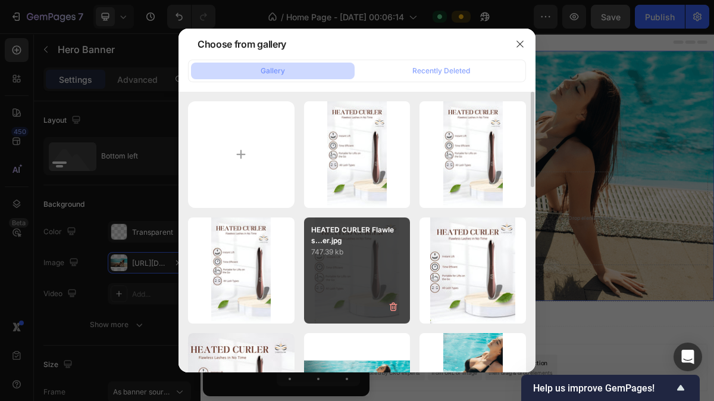
click at [354, 268] on div "HEATED CURLER Flawles...er.jpg 747.39 kb" at bounding box center [357, 270] width 107 height 107
type input "[URL][DOMAIN_NAME]"
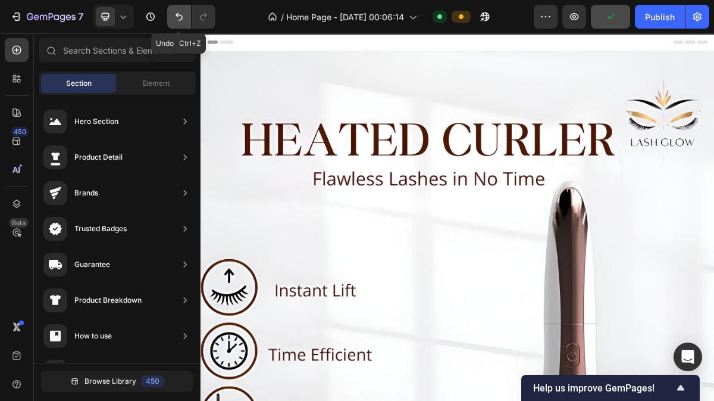
click at [177, 19] on icon "Undo/Redo" at bounding box center [179, 17] width 12 height 12
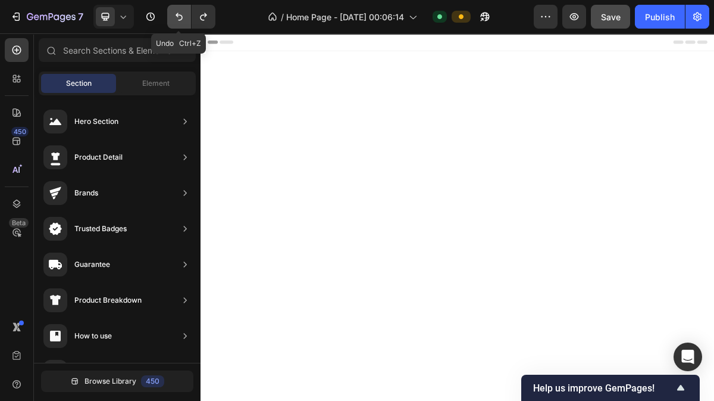
click at [177, 19] on icon "Undo/Redo" at bounding box center [179, 17] width 12 height 12
